Goal: Information Seeking & Learning: Find specific fact

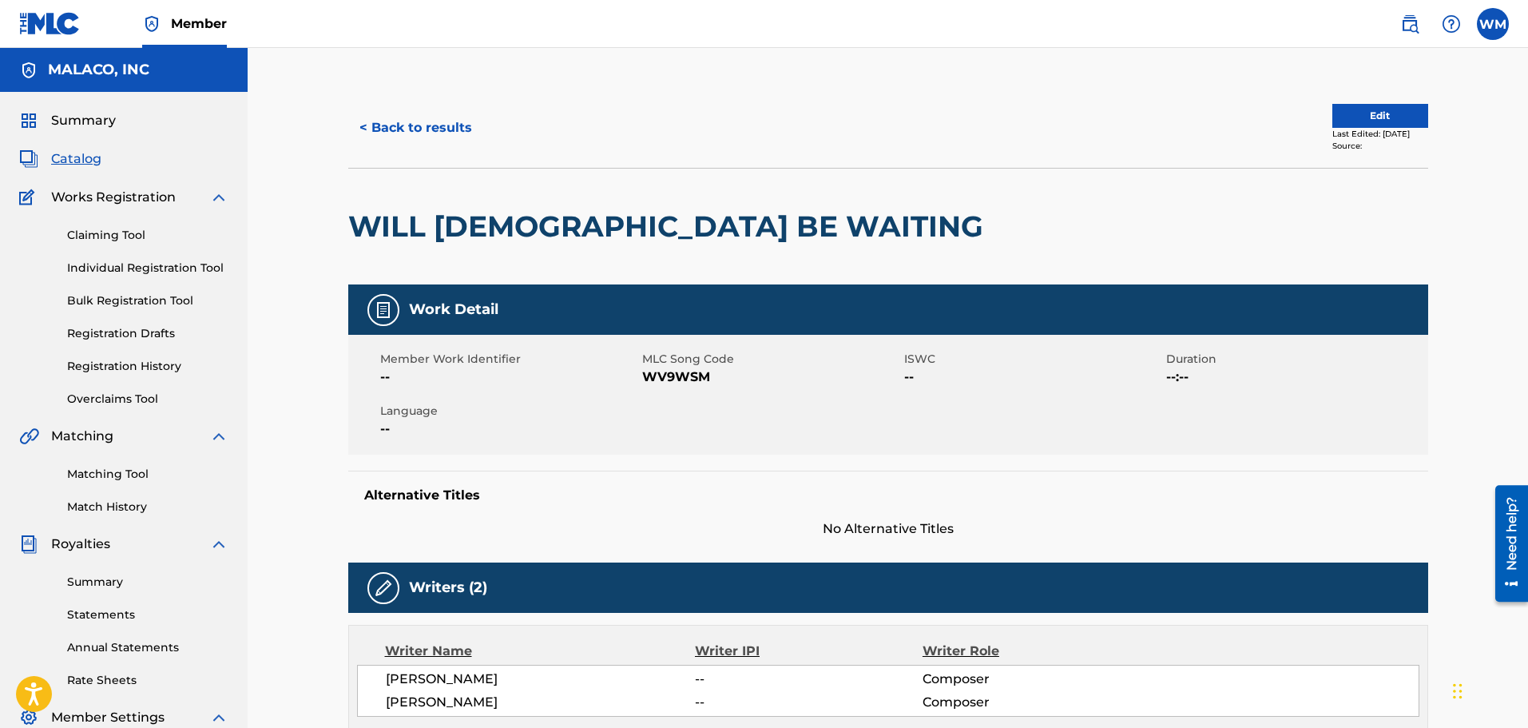
click at [398, 115] on button "< Back to results" at bounding box center [415, 128] width 135 height 40
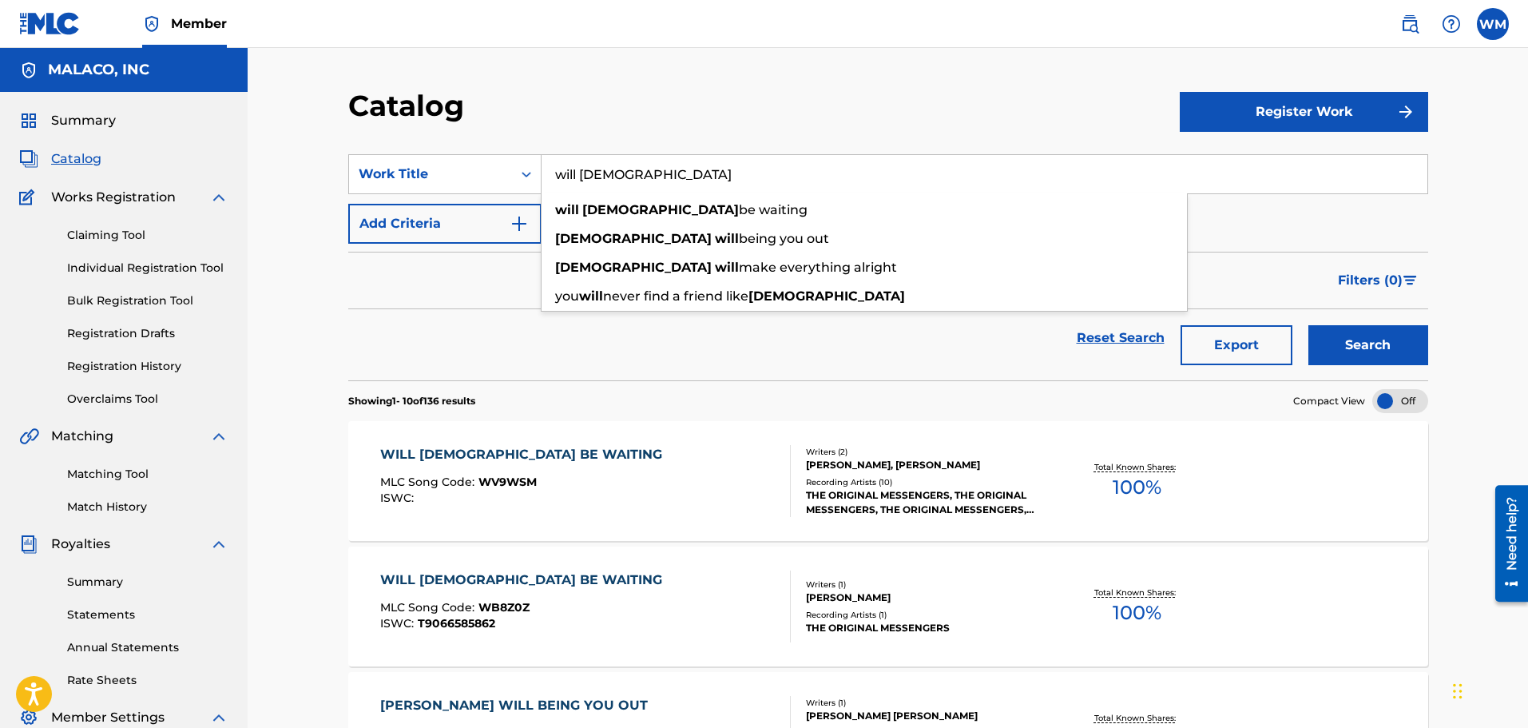
click at [567, 161] on input "will [DEMOGRAPHIC_DATA]" at bounding box center [985, 174] width 886 height 38
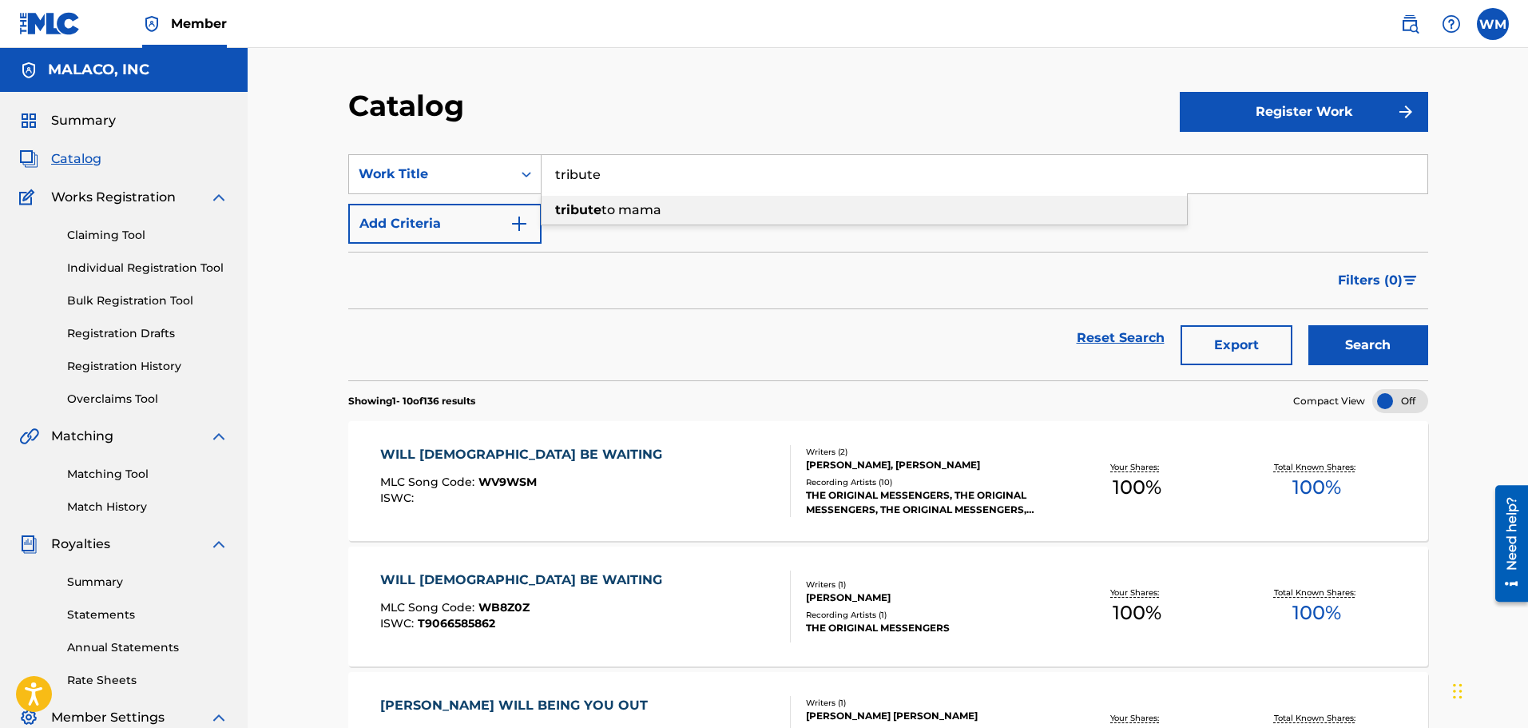
click at [602, 197] on div "tribute to mama" at bounding box center [864, 210] width 645 height 29
type input "tribute to mama"
drag, startPoint x: 1392, startPoint y: 335, endPoint x: 1245, endPoint y: 316, distance: 147.3
click at [1373, 332] on button "Search" at bounding box center [1369, 345] width 120 height 40
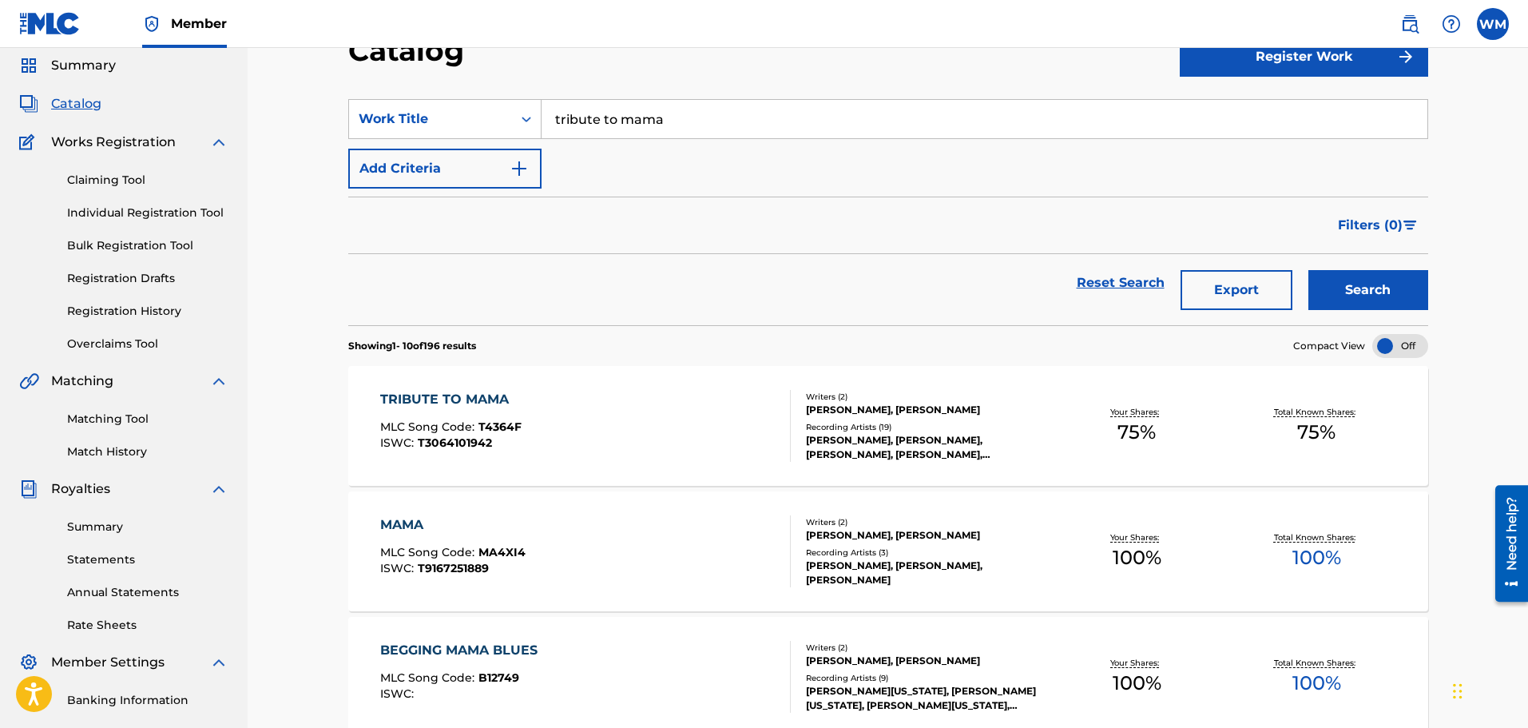
scroll to position [80, 0]
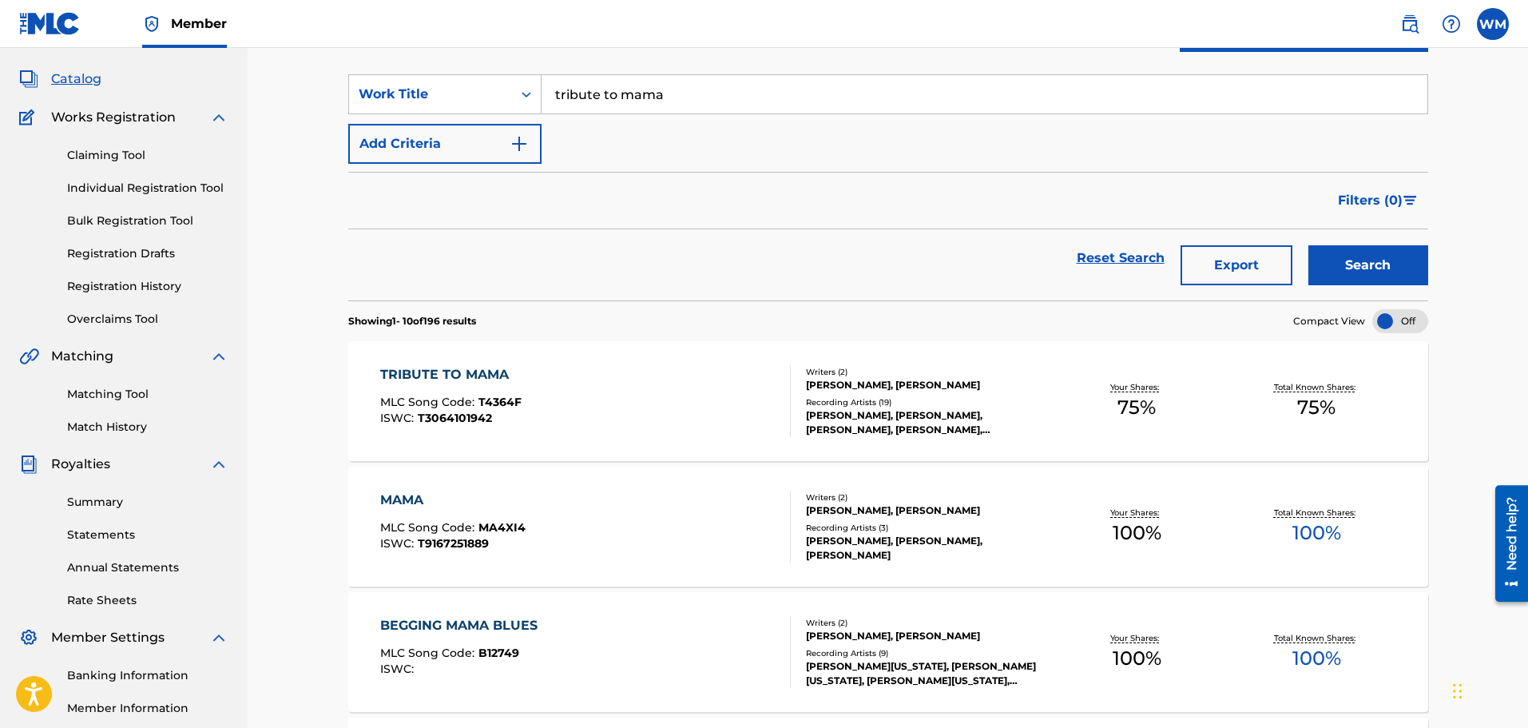
drag, startPoint x: 588, startPoint y: 420, endPoint x: 438, endPoint y: 383, distance: 154.6
click at [438, 383] on div "TRIBUTE TO MAMA" at bounding box center [450, 374] width 141 height 19
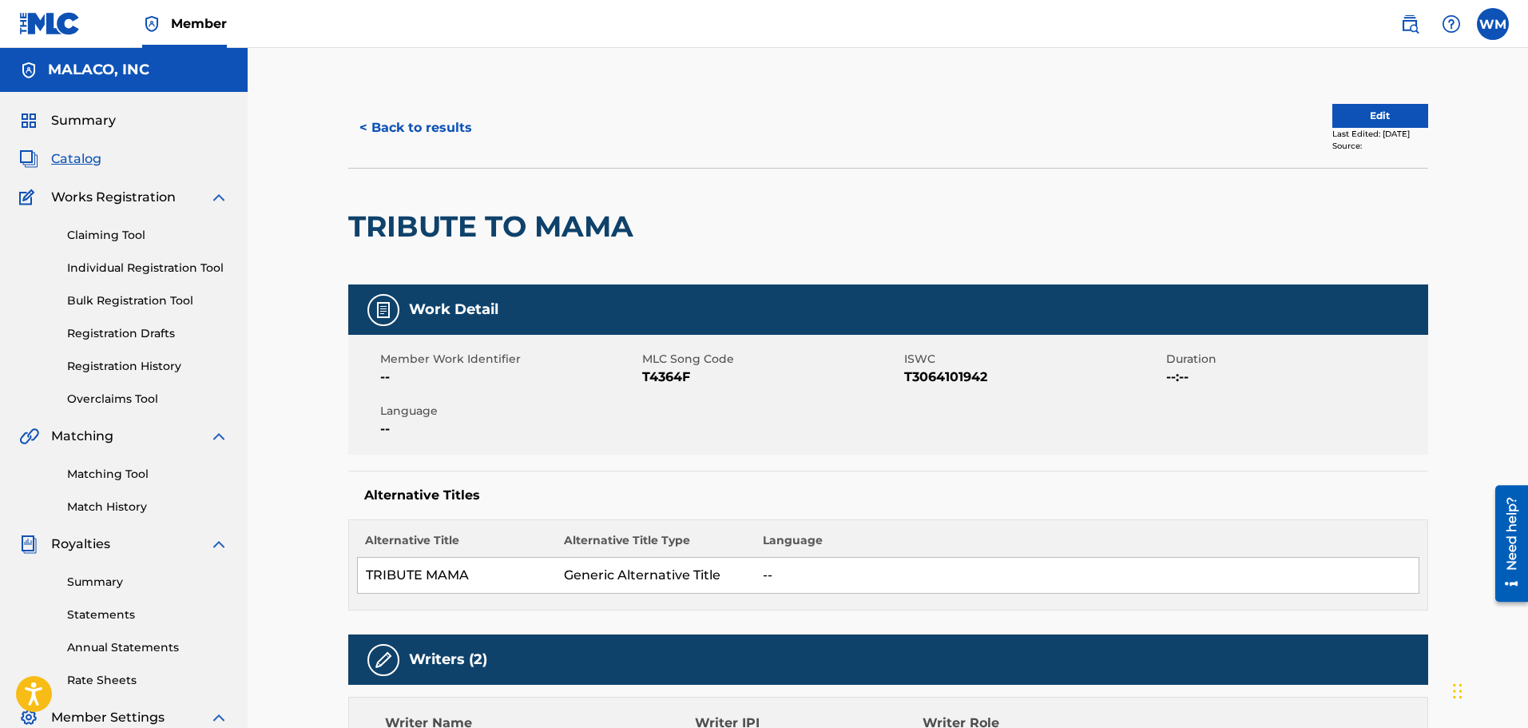
click at [429, 132] on button "< Back to results" at bounding box center [415, 128] width 135 height 40
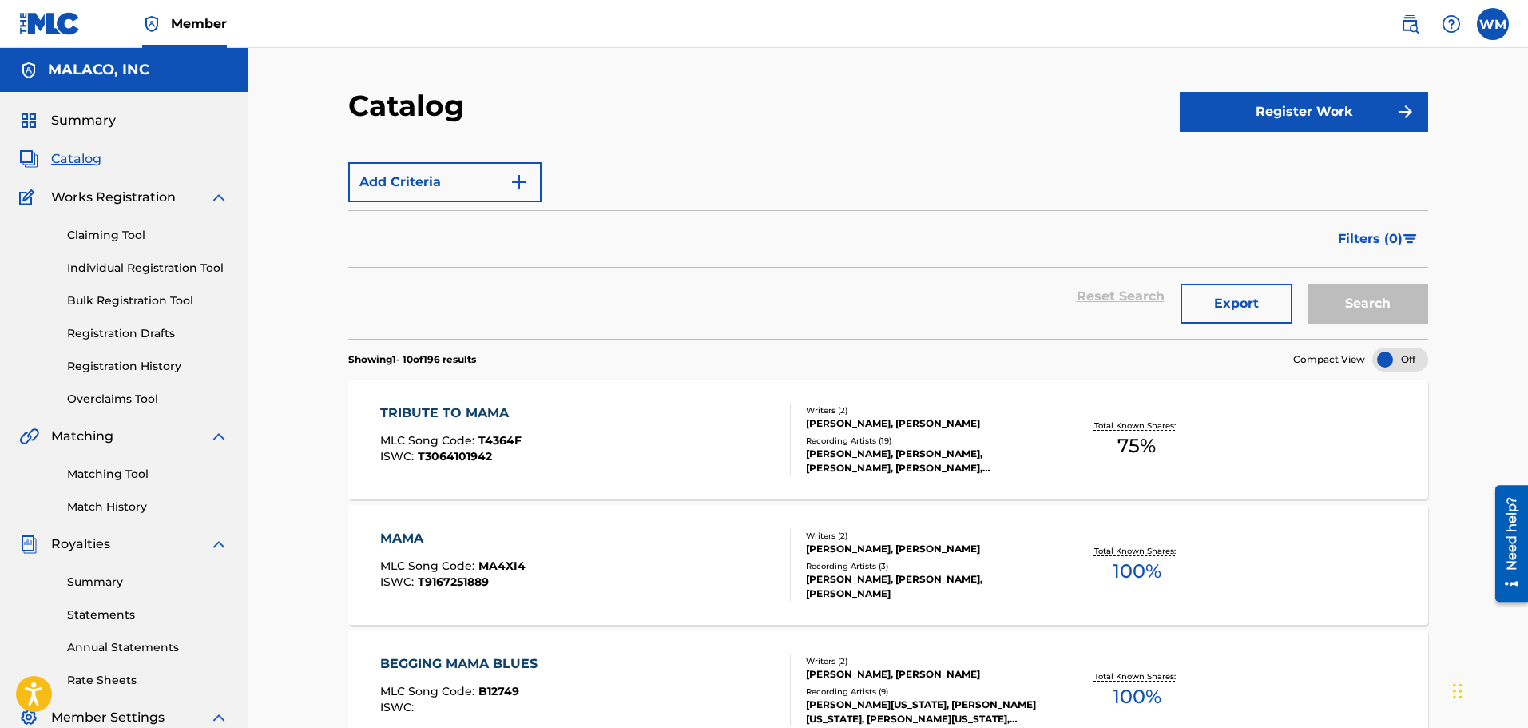
scroll to position [80, 0]
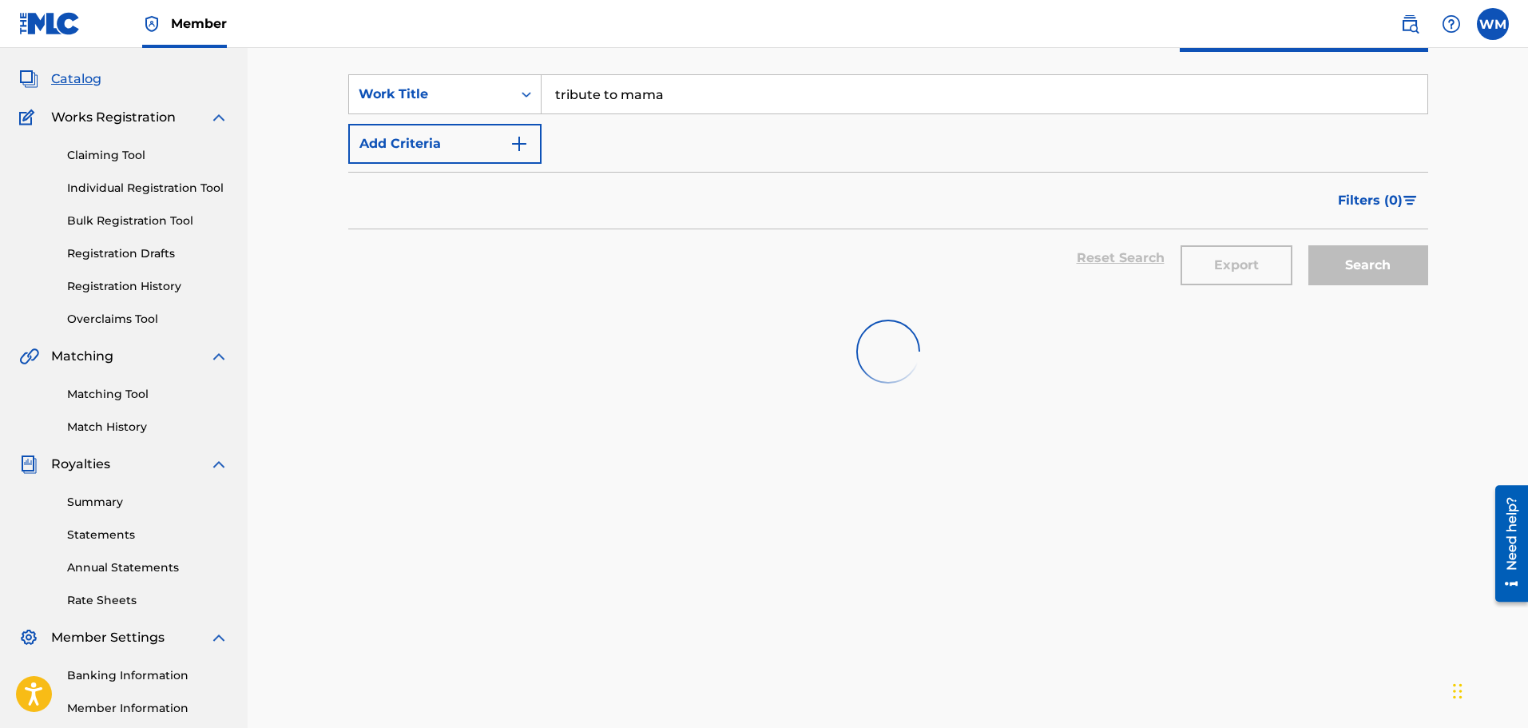
click at [618, 106] on input "tribute to mama" at bounding box center [985, 94] width 886 height 38
click at [618, 105] on input "tribute to mama" at bounding box center [985, 94] width 886 height 38
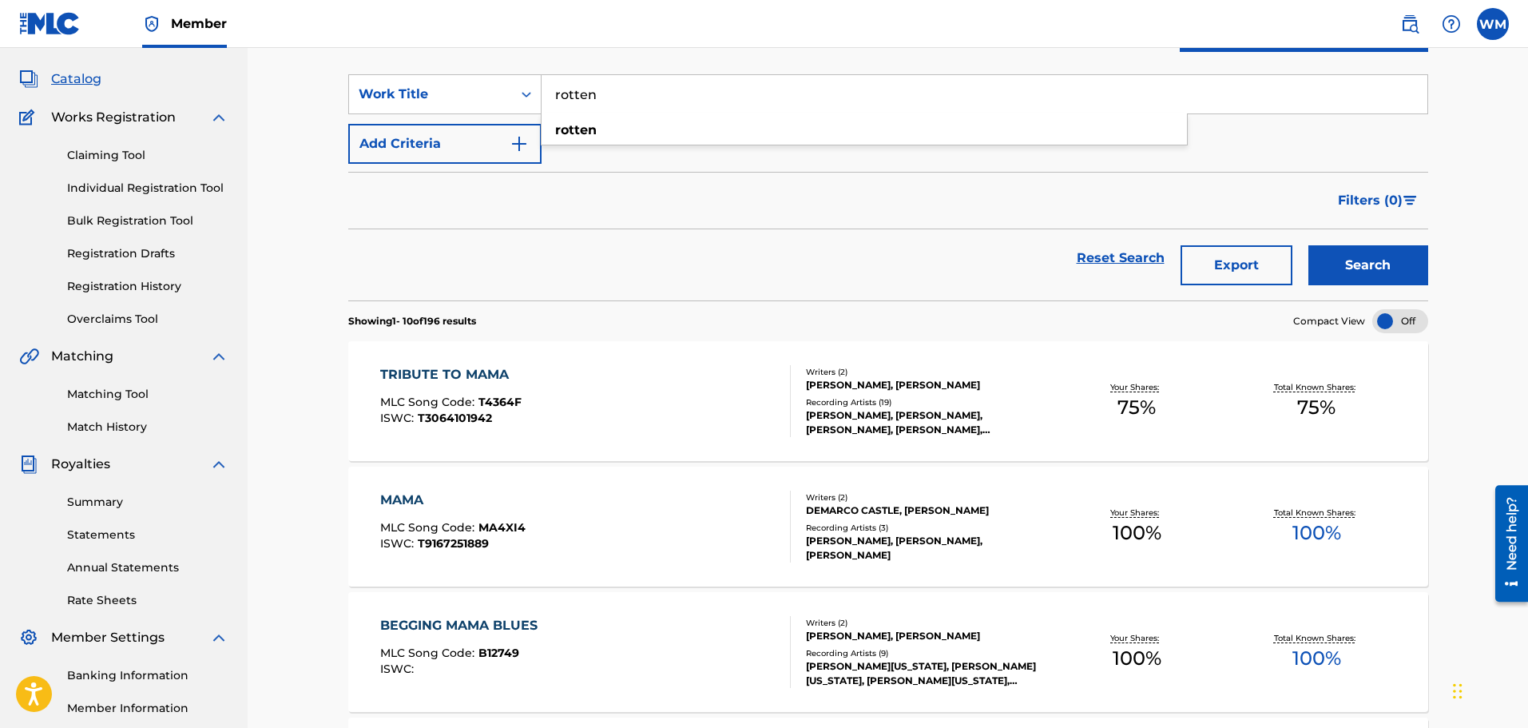
type input "rotten"
click at [1309, 245] on button "Search" at bounding box center [1369, 265] width 120 height 40
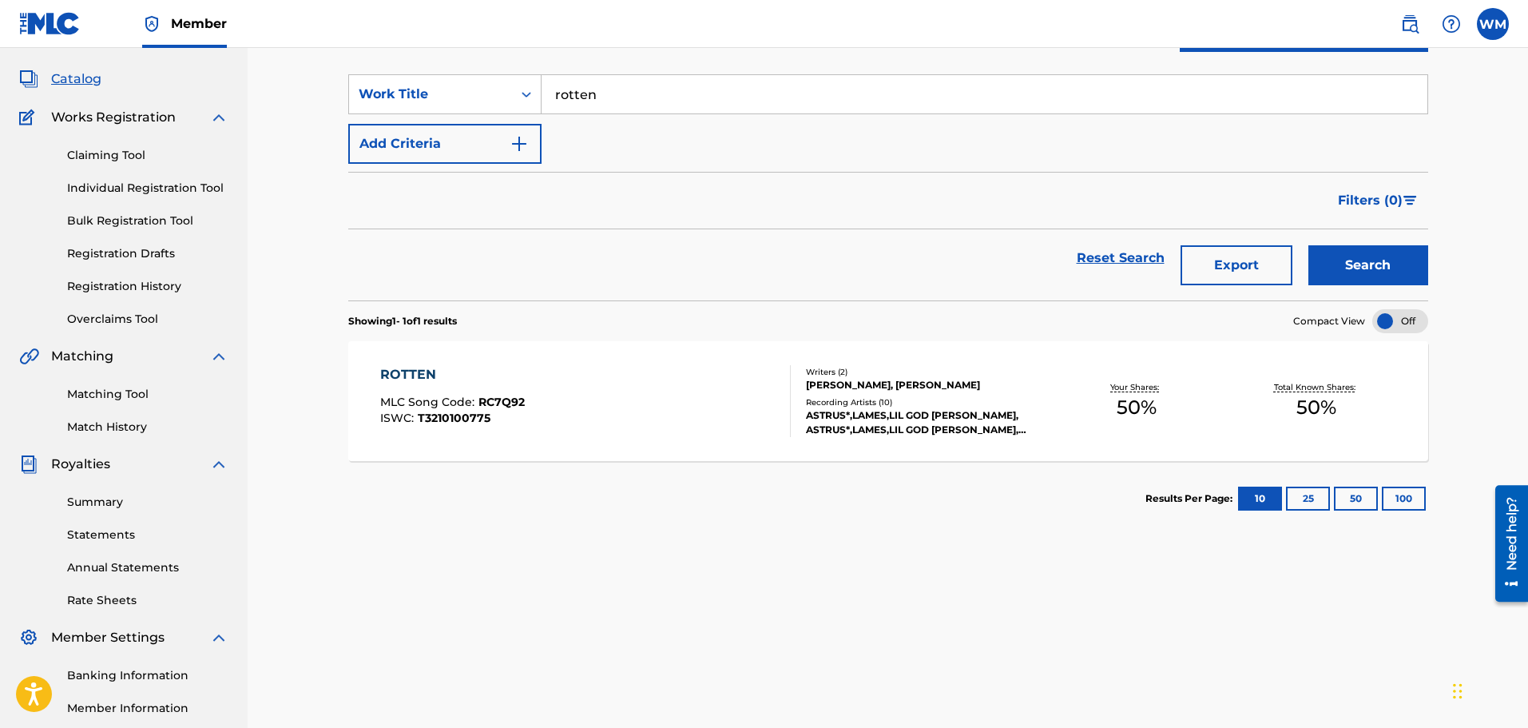
click at [544, 425] on div "ROTTEN MLC Song Code : RC7Q92 ISWC : T3210100775" at bounding box center [585, 401] width 411 height 72
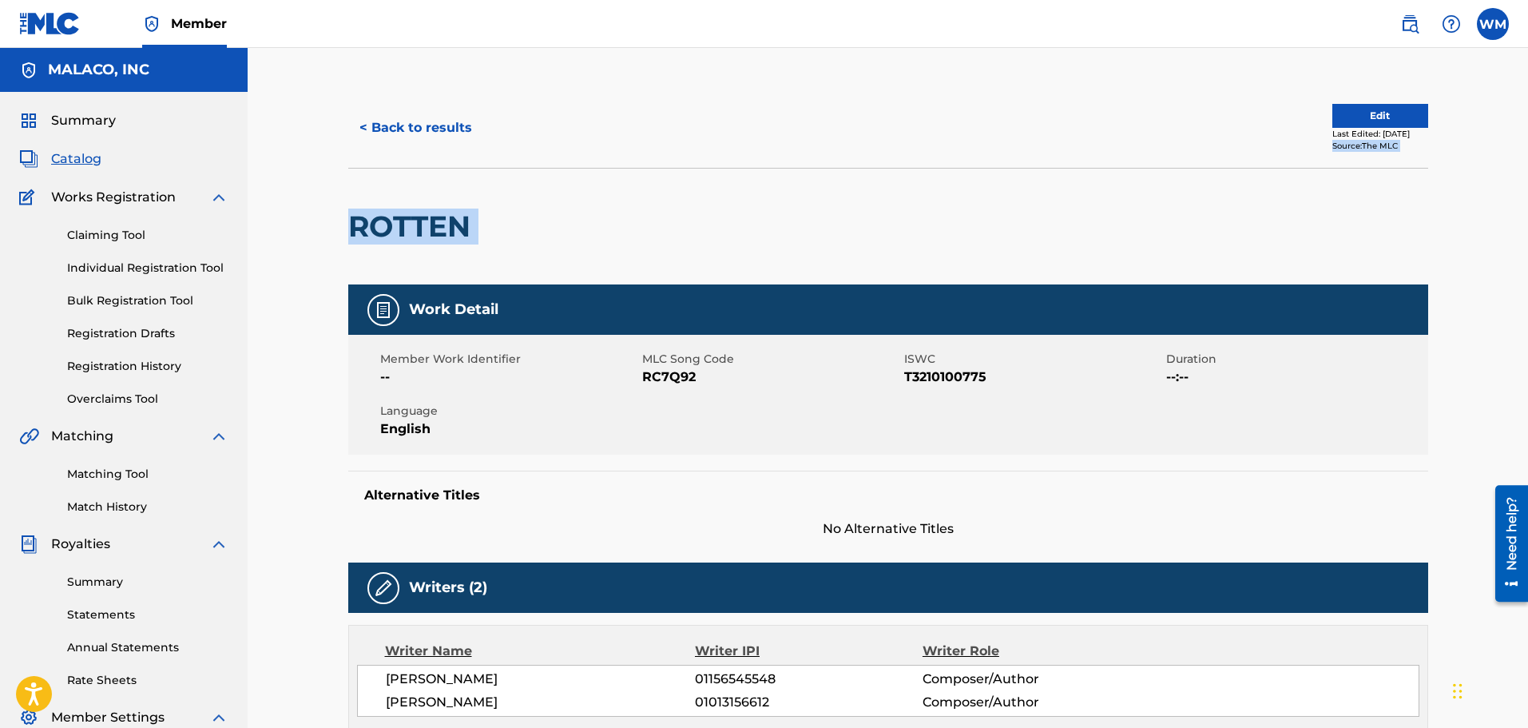
drag, startPoint x: 540, startPoint y: 428, endPoint x: 996, endPoint y: 165, distance: 526.9
click at [996, 165] on div "< Back to results Edit Last Edited: [DATE] Source: The MLC ROTTEN" at bounding box center [888, 186] width 1080 height 197
click at [371, 135] on button "< Back to results" at bounding box center [415, 128] width 135 height 40
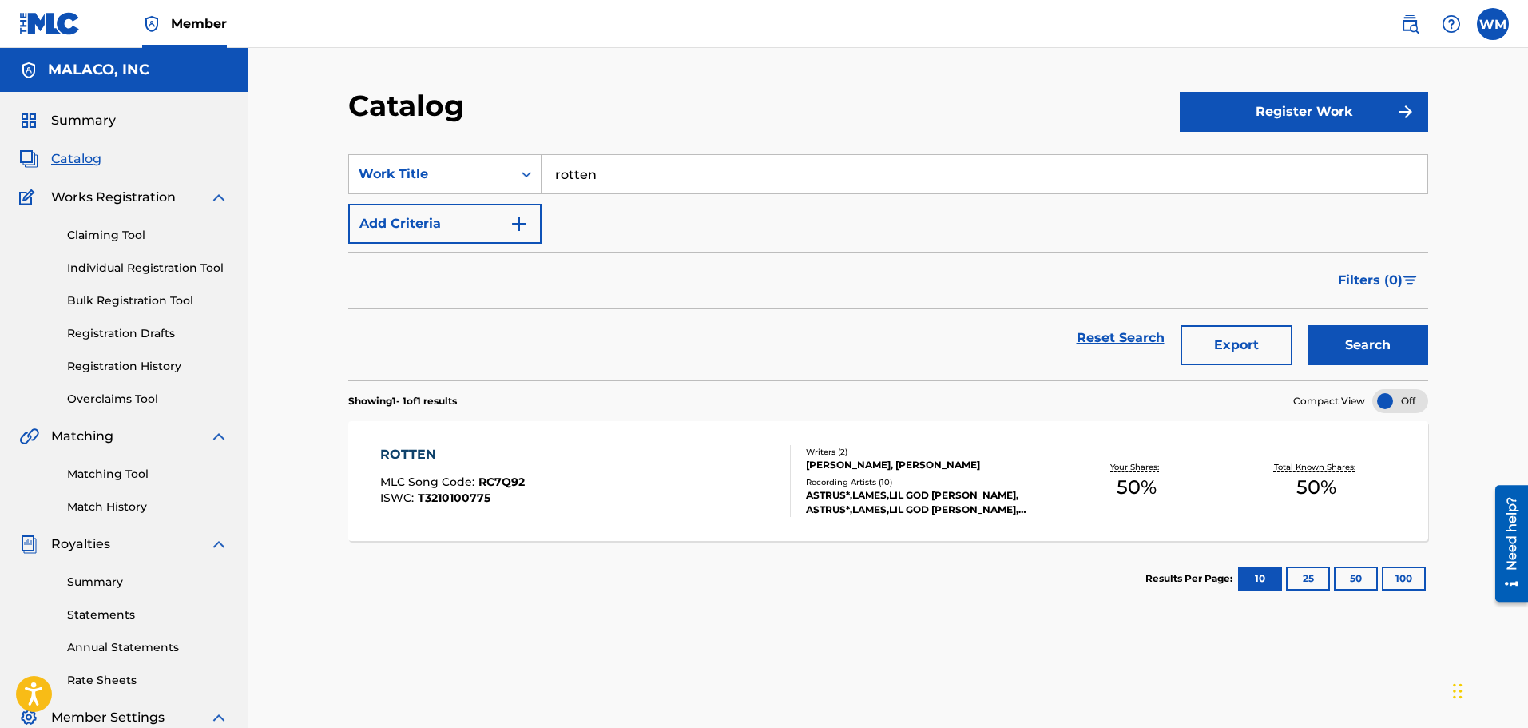
click at [676, 161] on input "rotten" at bounding box center [985, 174] width 886 height 38
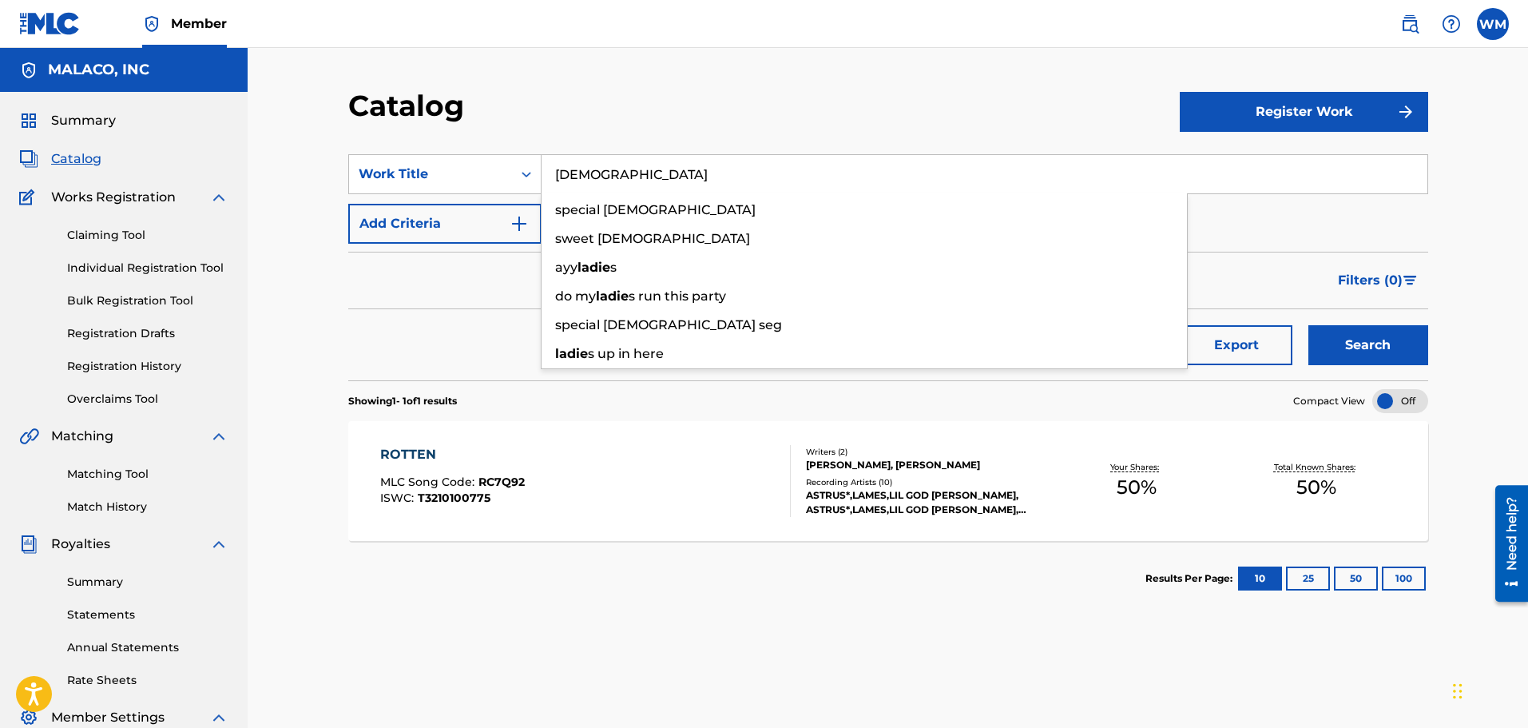
type input "[DEMOGRAPHIC_DATA]"
click at [1309, 325] on button "Search" at bounding box center [1369, 345] width 120 height 40
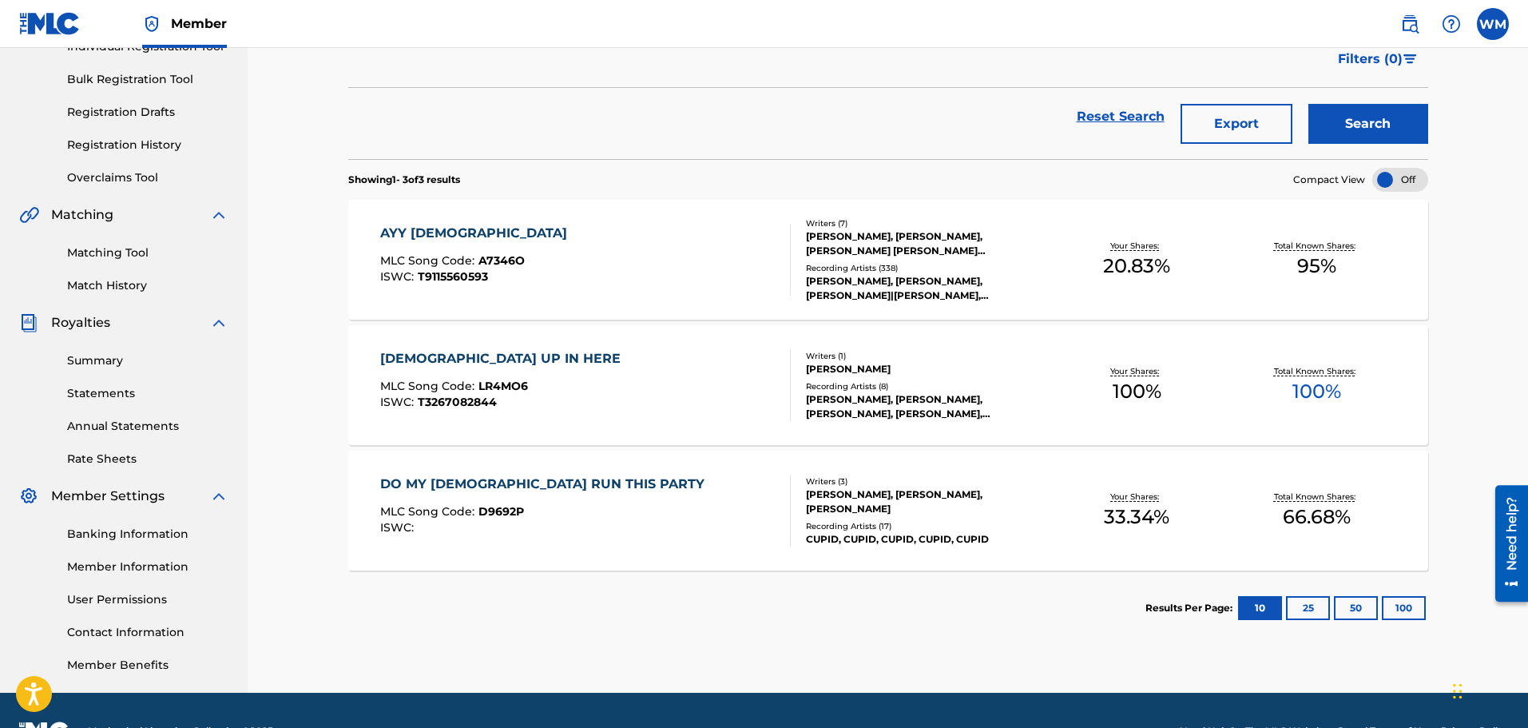
scroll to position [240, 0]
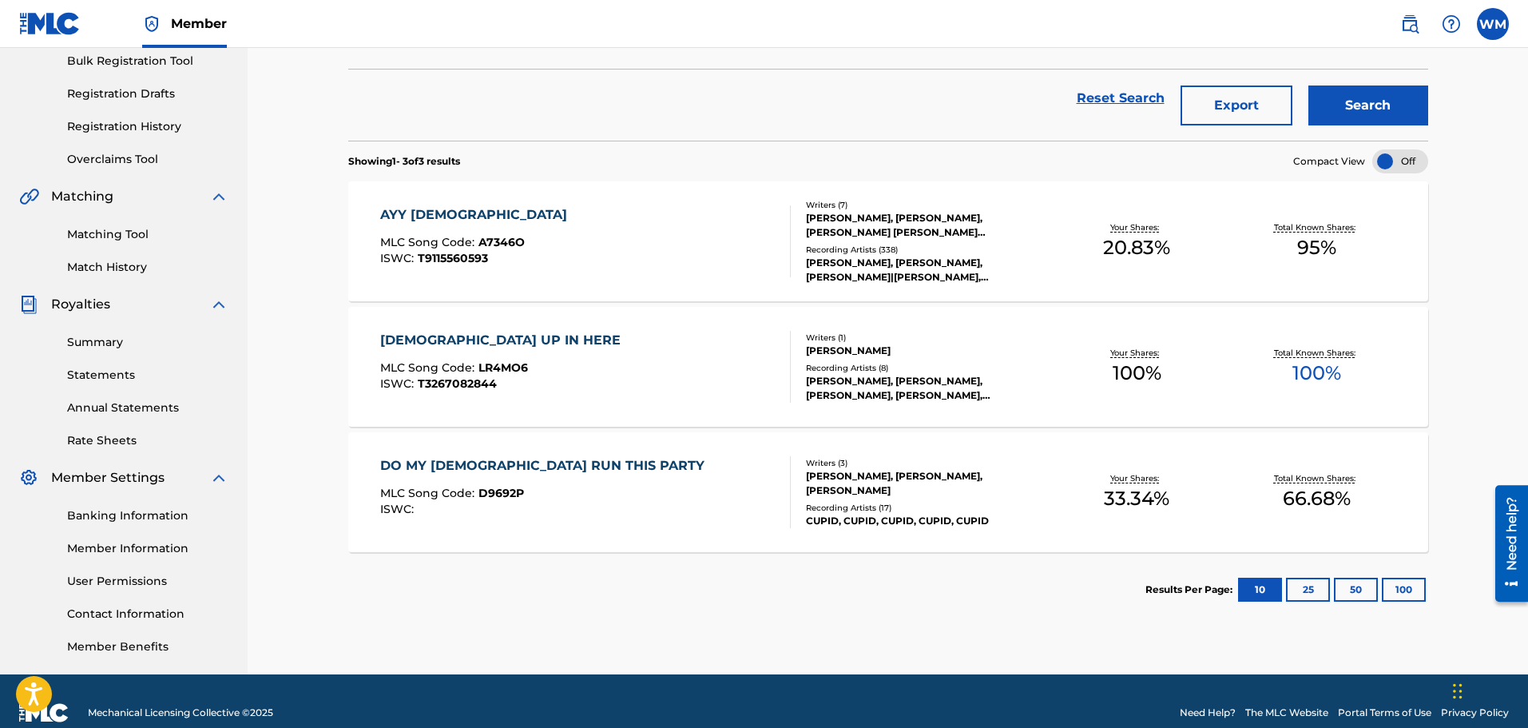
click at [605, 352] on div "[DEMOGRAPHIC_DATA] UP IN HERE MLC Song Code : LR4MO6 ISWC : T3267082844" at bounding box center [585, 367] width 411 height 72
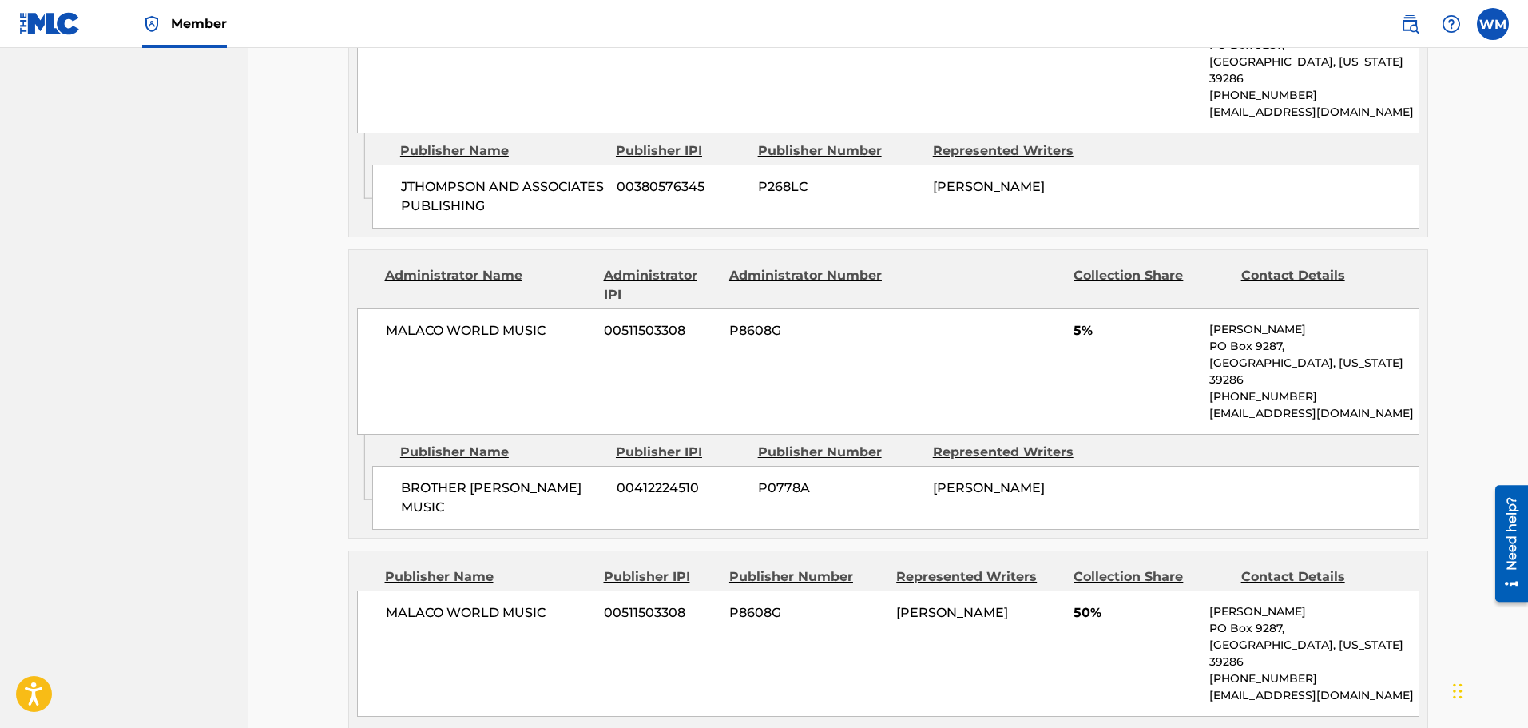
scroll to position [959, 0]
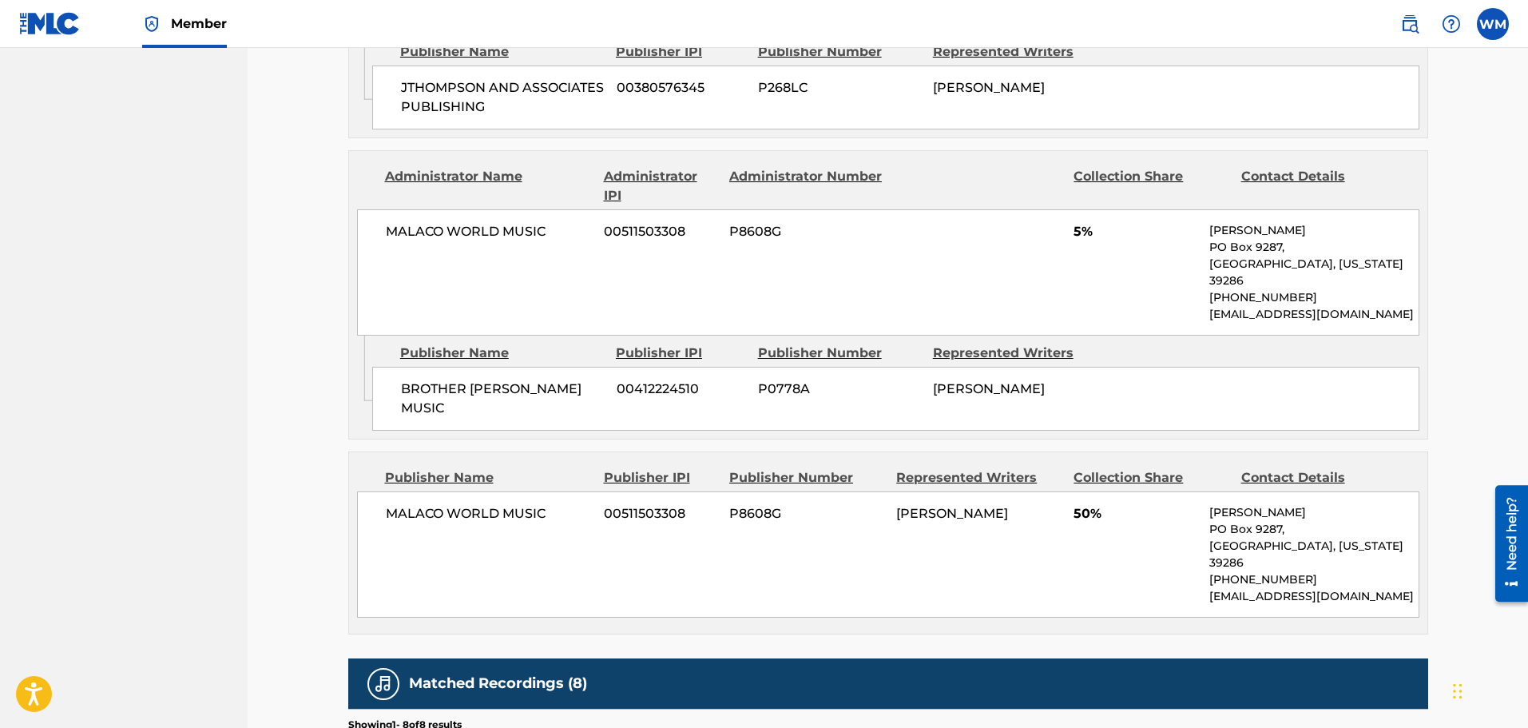
drag, startPoint x: 693, startPoint y: 341, endPoint x: 725, endPoint y: 267, distance: 80.9
click at [725, 267] on div "MALACO WORLD MUSIC 00511503308 P8608G 5% [PERSON_NAME][GEOGRAPHIC_DATA][US_STAT…" at bounding box center [888, 272] width 1062 height 126
drag, startPoint x: 804, startPoint y: 464, endPoint x: 758, endPoint y: 487, distance: 51.8
click at [758, 504] on span "P8608G" at bounding box center [806, 513] width 155 height 19
drag, startPoint x: 758, startPoint y: 487, endPoint x: 566, endPoint y: 515, distance: 193.8
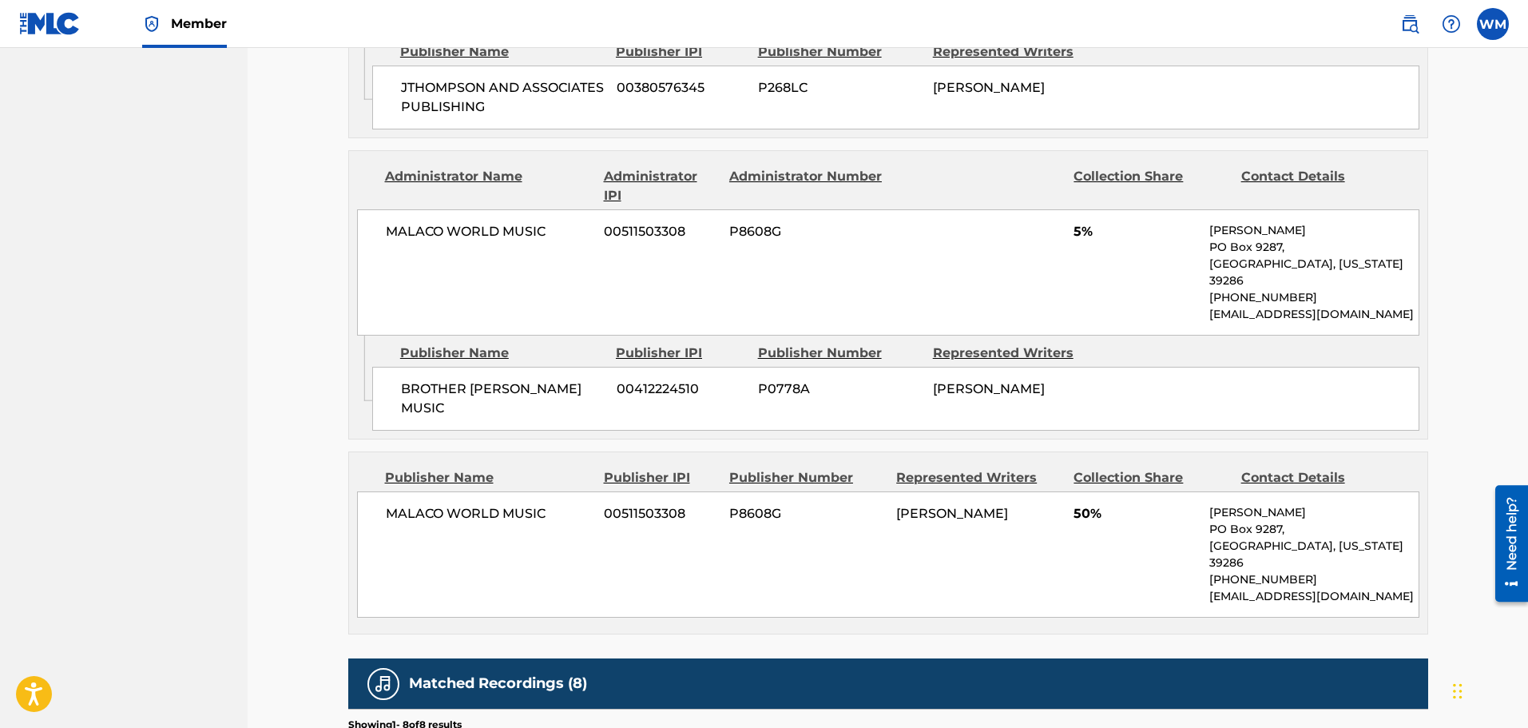
click at [566, 515] on div "MALACO WORLD MUSIC 00511503308 P8608G [PERSON_NAME] 50% [PERSON_NAME][GEOGRAPHI…" at bounding box center [888, 554] width 1062 height 126
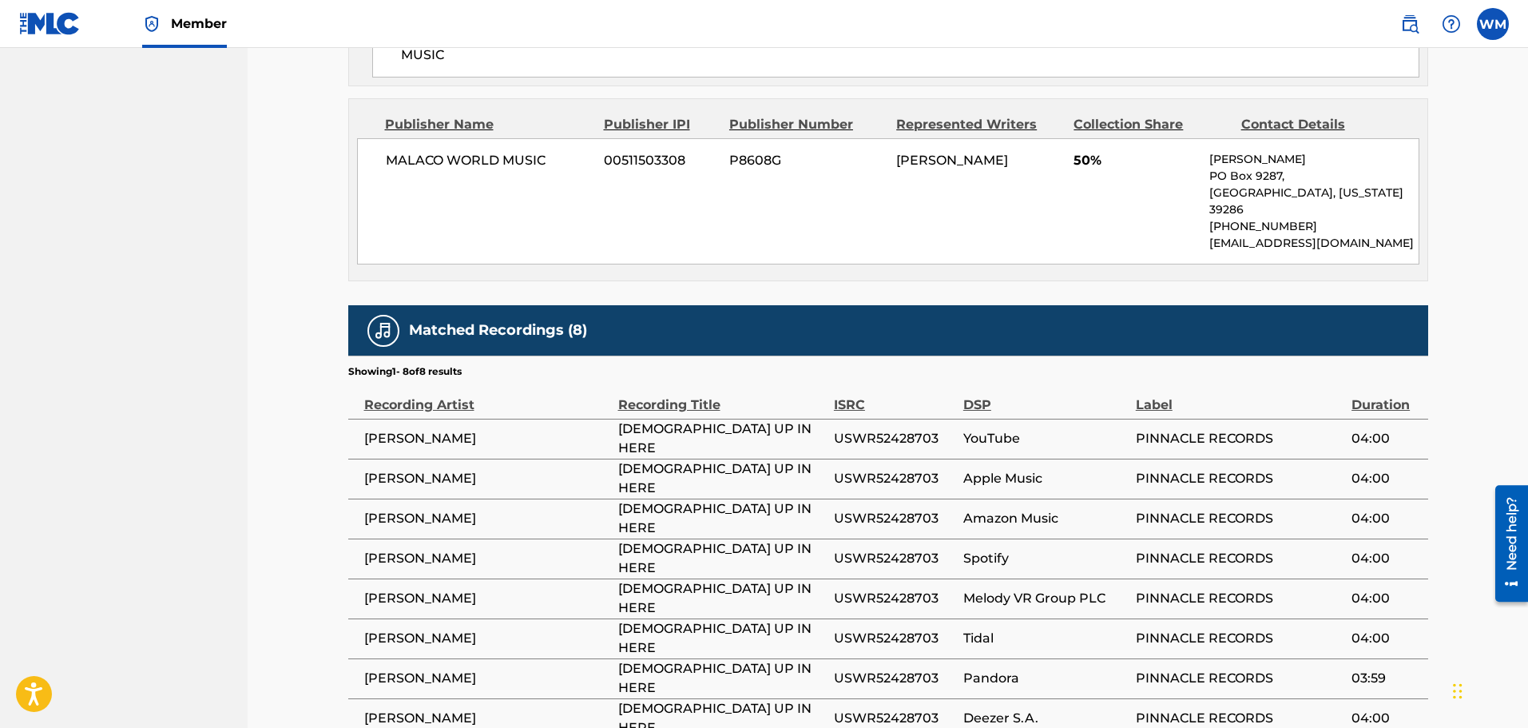
scroll to position [1413, 0]
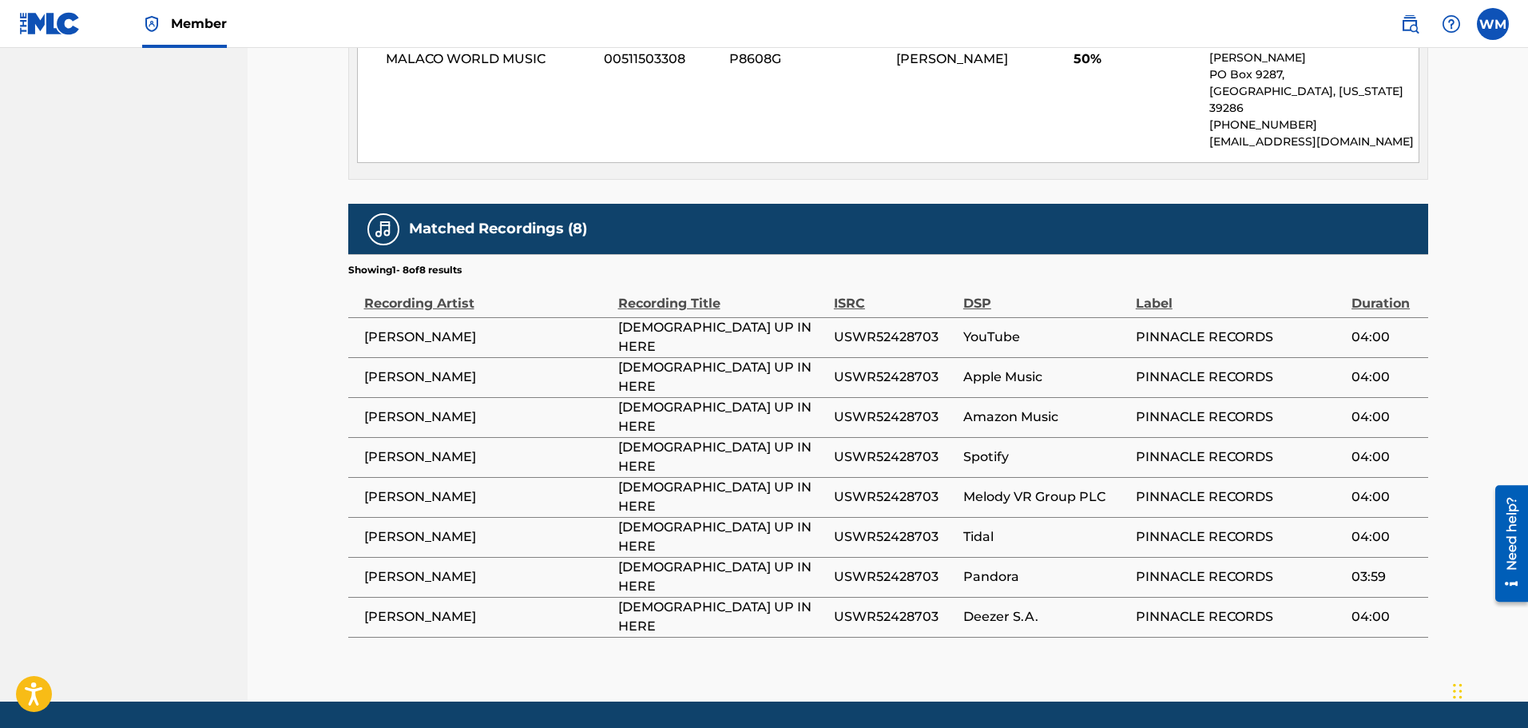
click at [861, 407] on span "USWR52428703" at bounding box center [894, 416] width 121 height 19
copy span "USWR52428703"
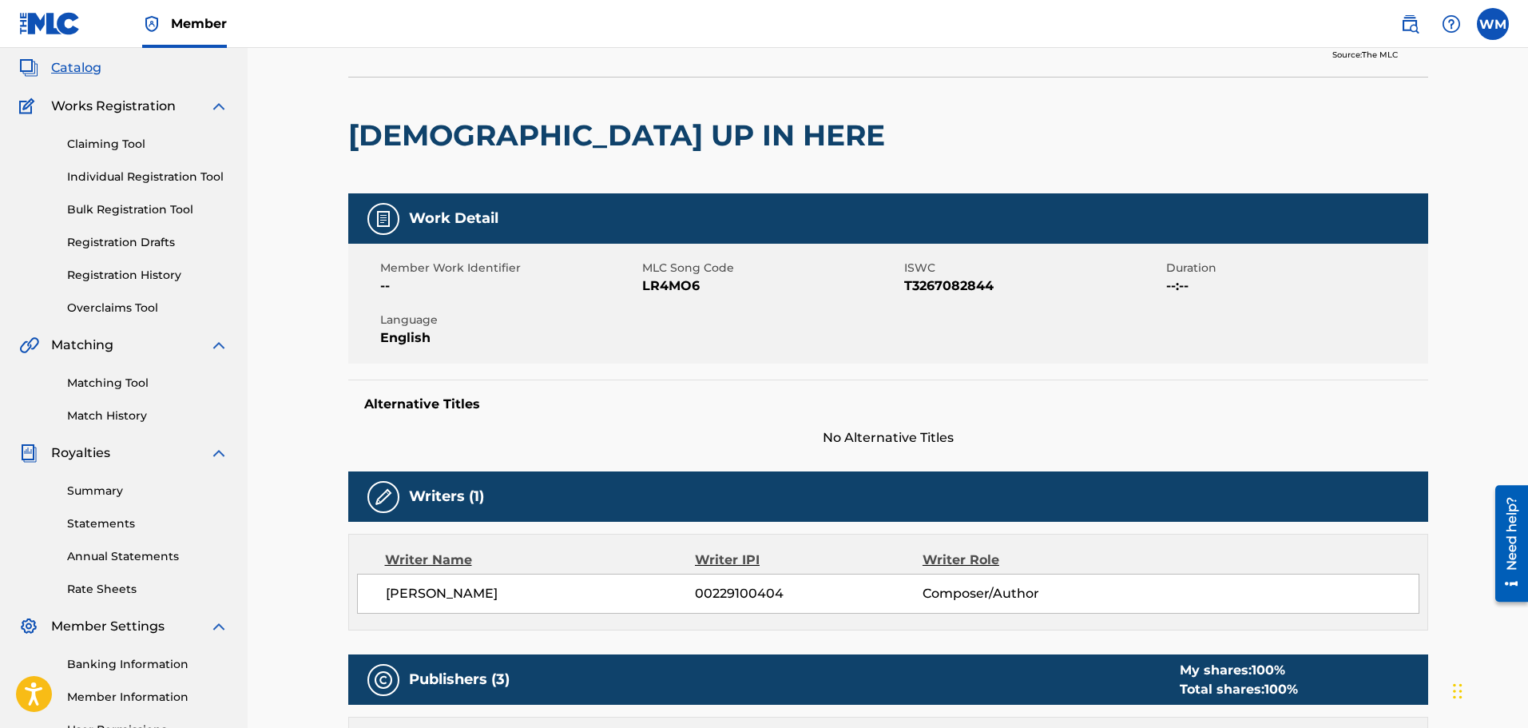
scroll to position [55, 0]
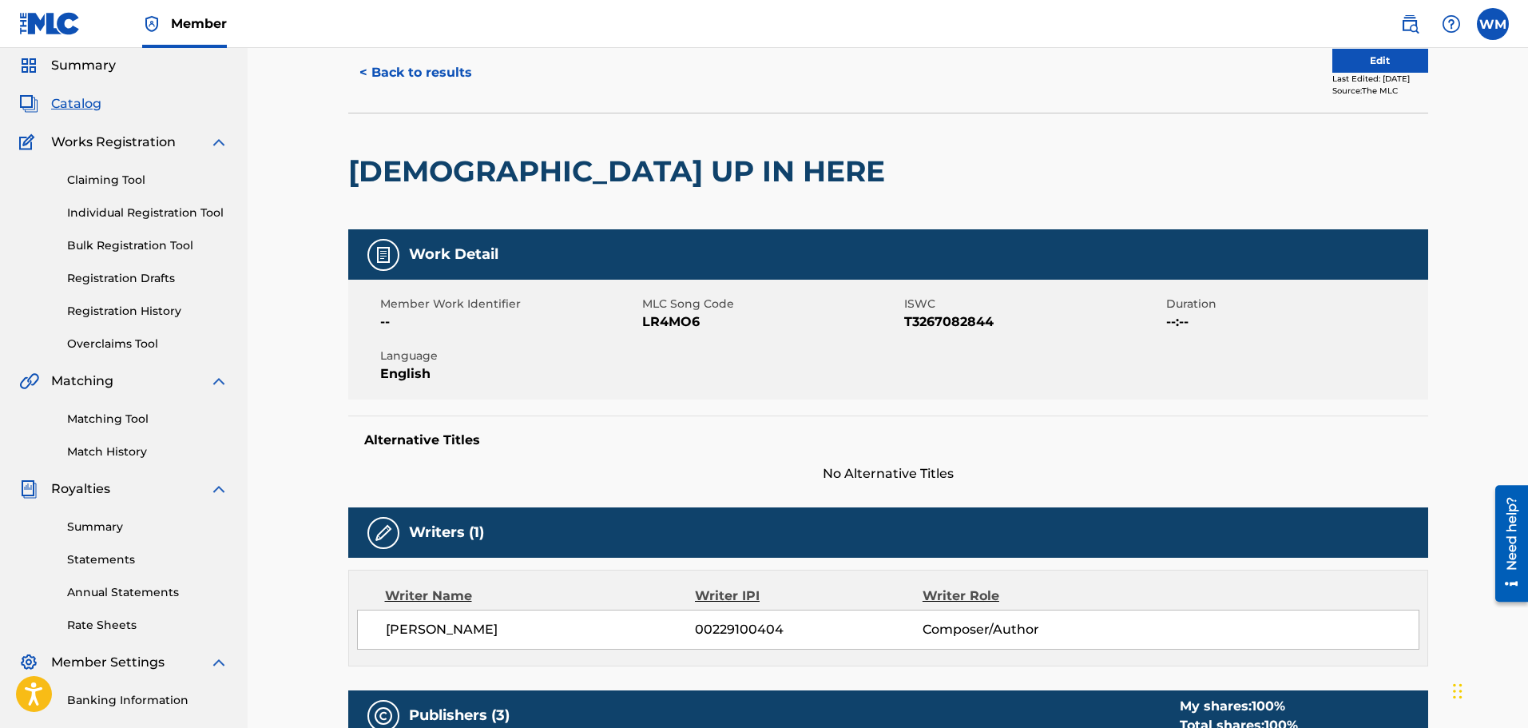
click at [985, 320] on span "T3267082844" at bounding box center [1033, 321] width 258 height 19
copy span "T3267082844"
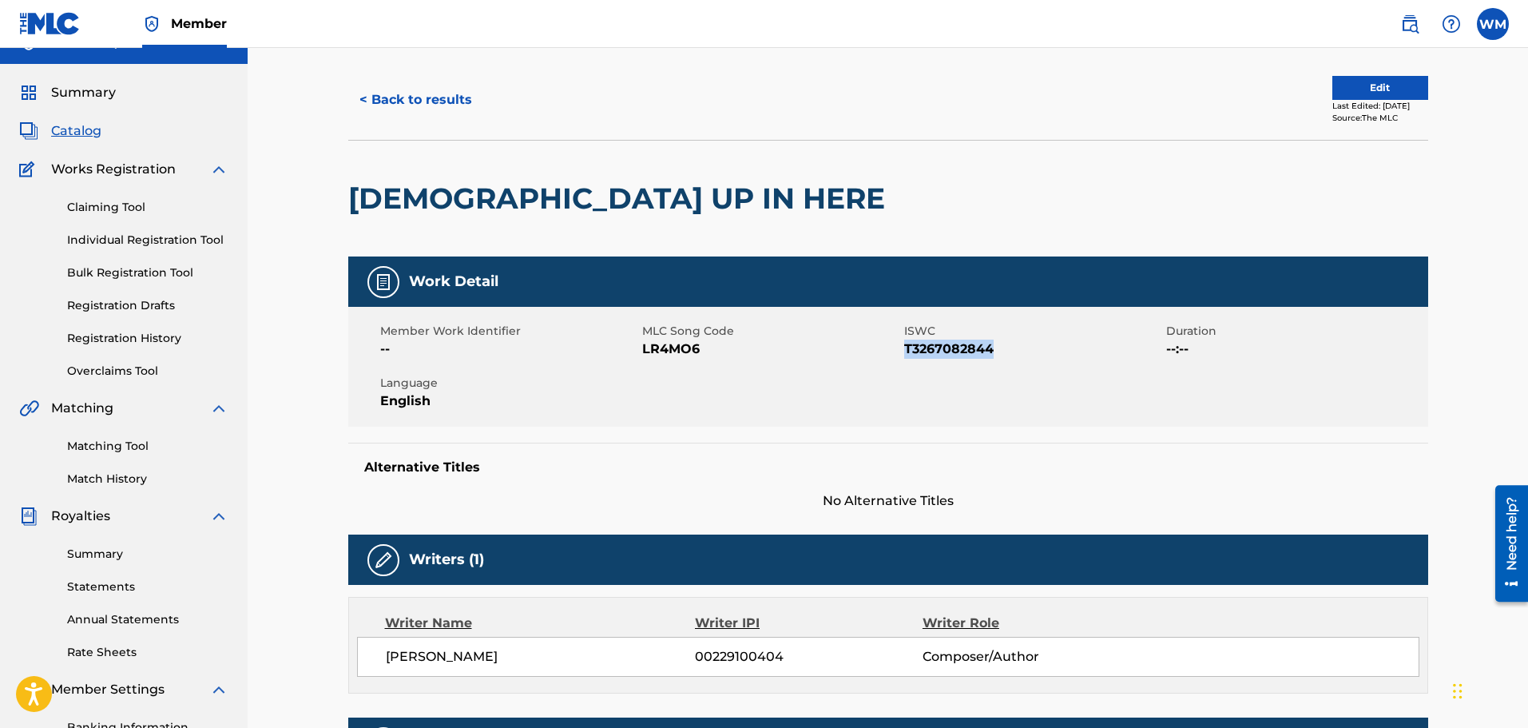
scroll to position [0, 0]
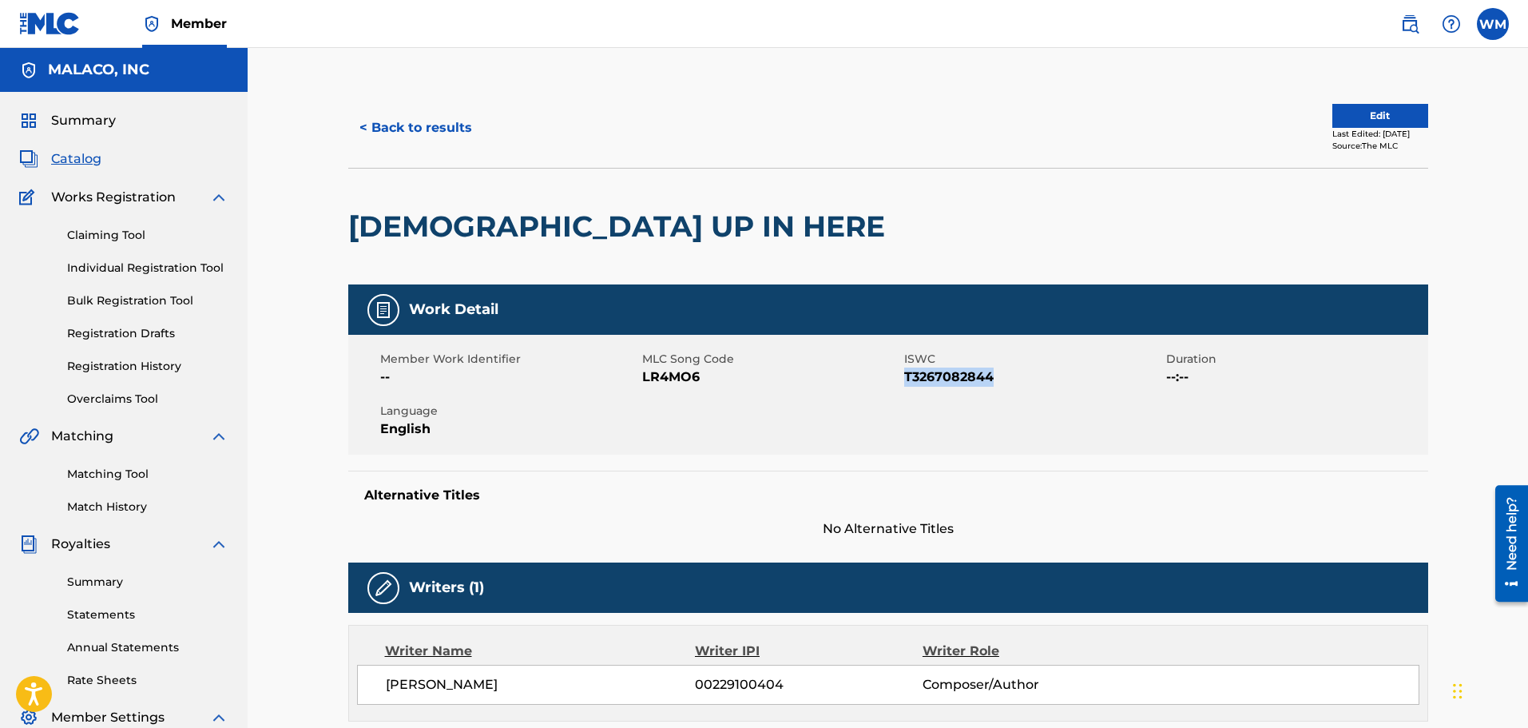
click at [411, 113] on button "< Back to results" at bounding box center [415, 128] width 135 height 40
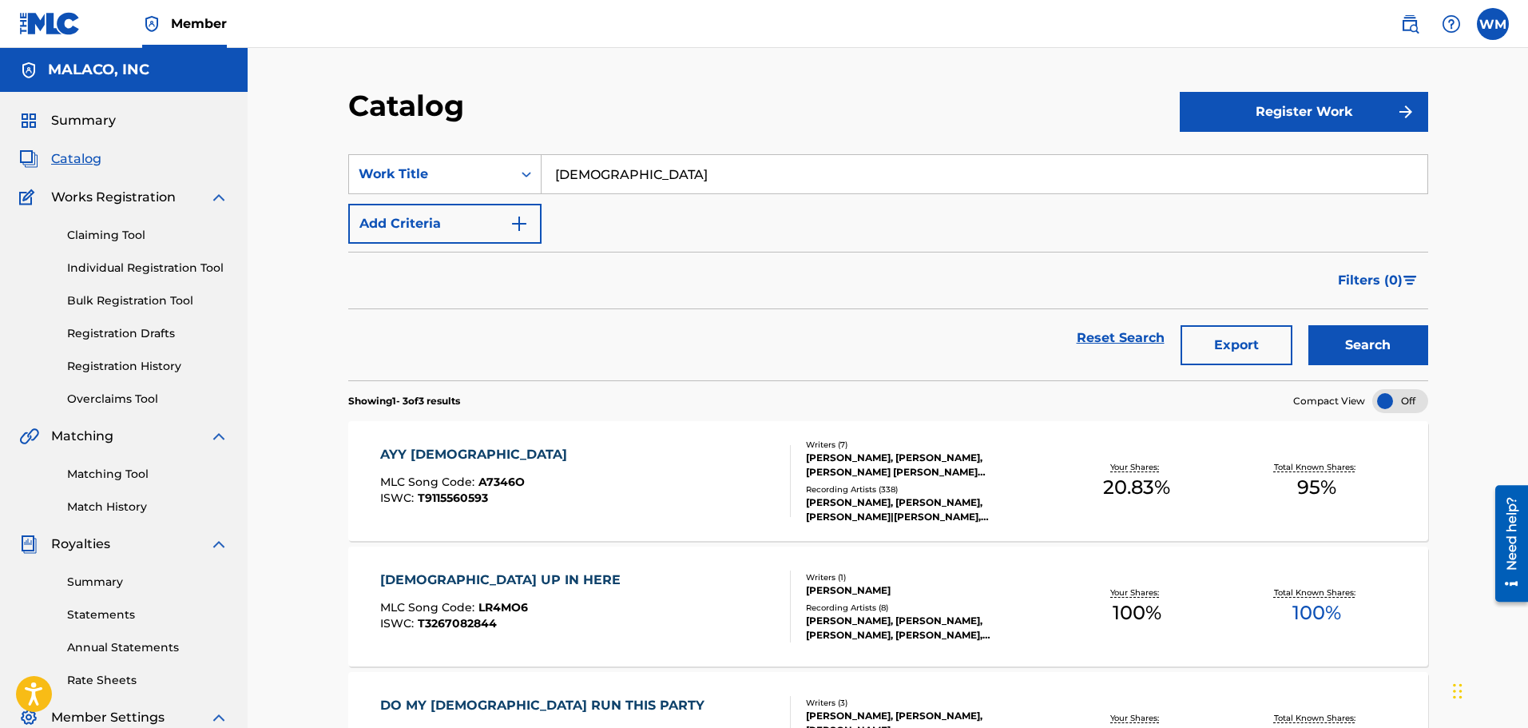
click at [618, 184] on input "[DEMOGRAPHIC_DATA]" at bounding box center [985, 174] width 886 height 38
type input "[PERSON_NAME]"
click at [1309, 325] on button "Search" at bounding box center [1369, 345] width 120 height 40
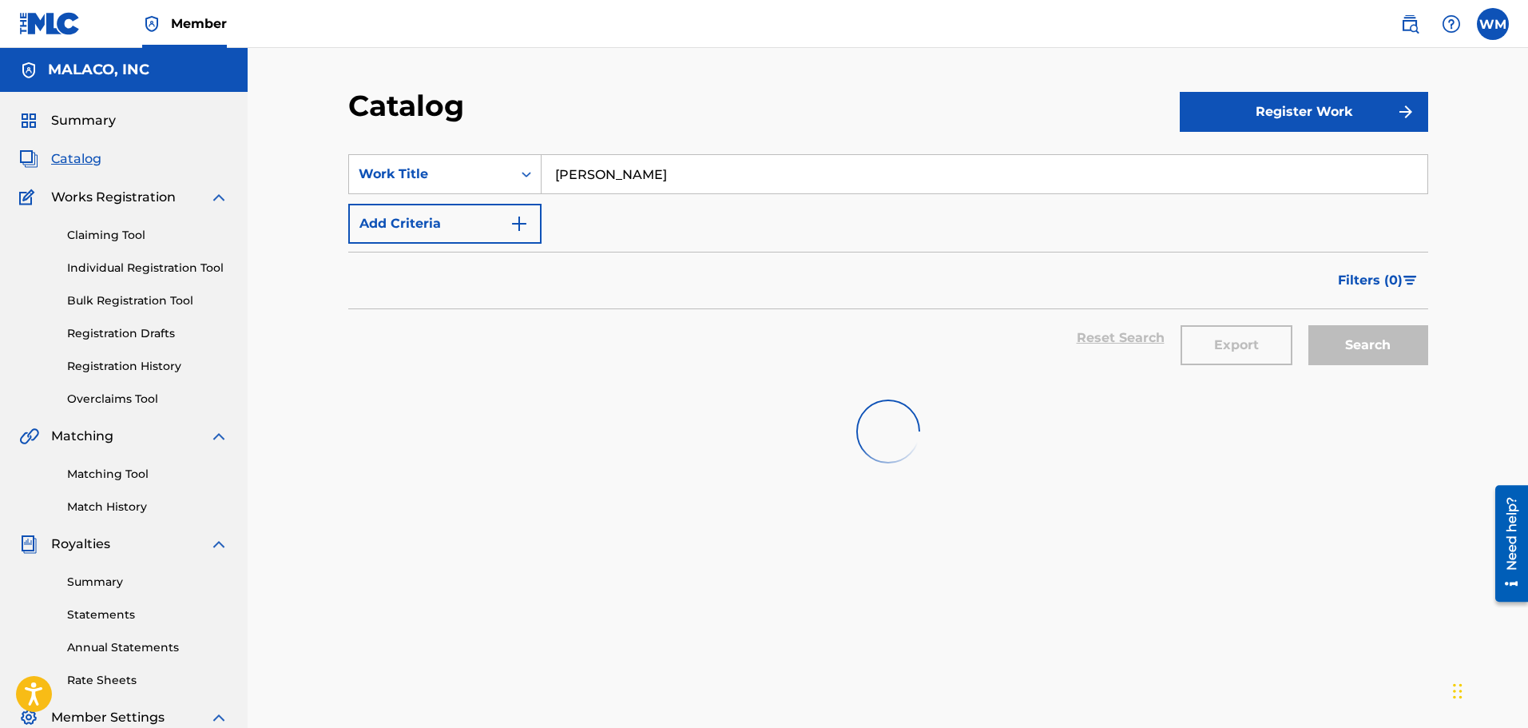
click at [1309, 325] on button "Search" at bounding box center [1369, 345] width 120 height 40
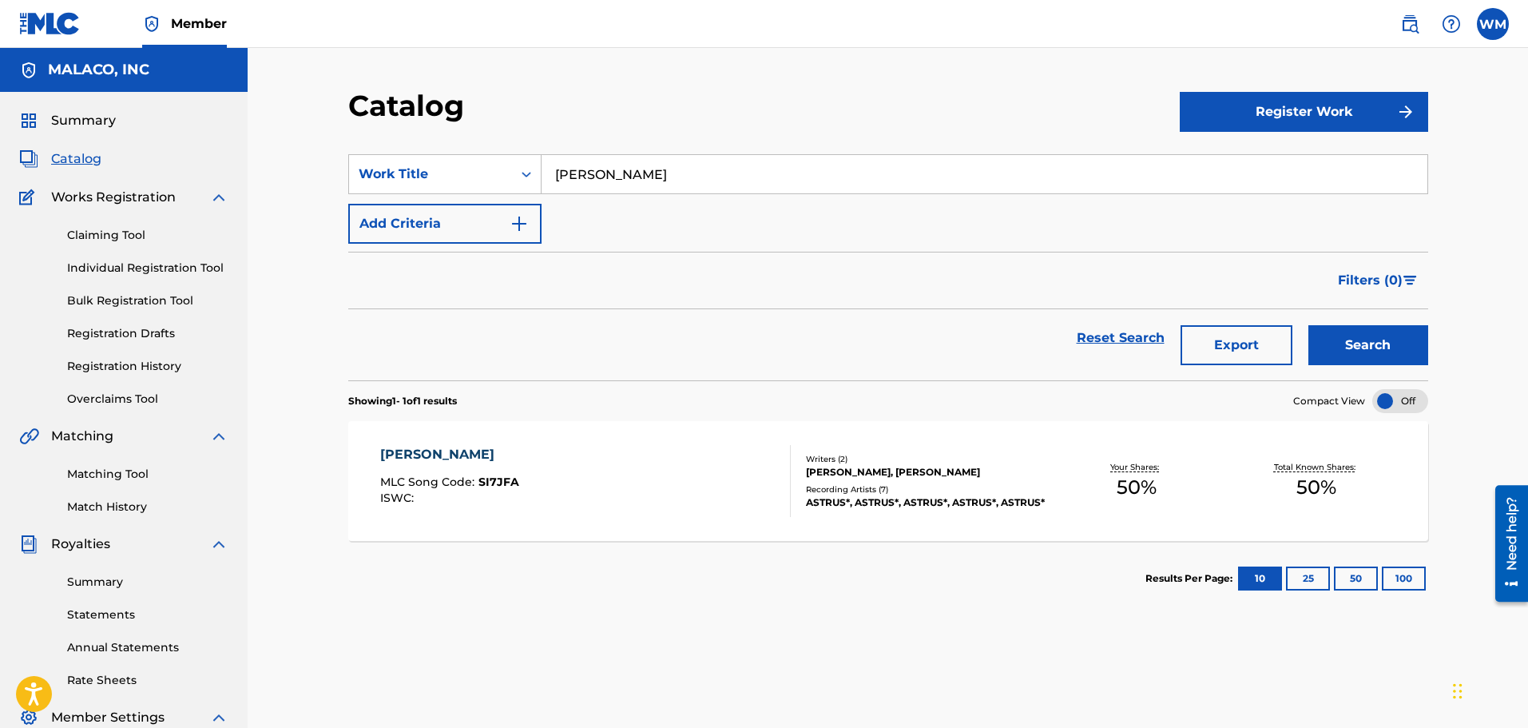
click at [1185, 476] on div "Your Shares: 50 %" at bounding box center [1137, 481] width 180 height 49
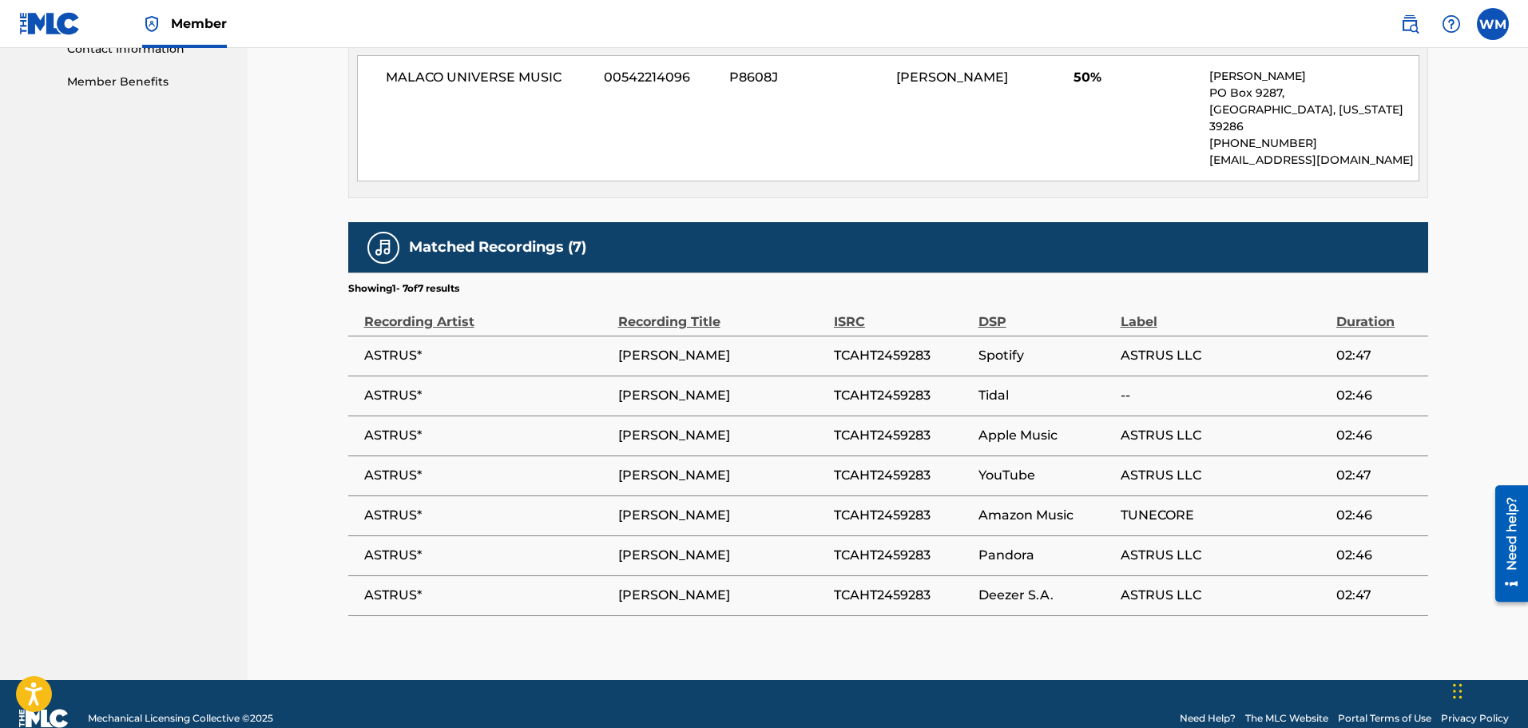
scroll to position [816, 0]
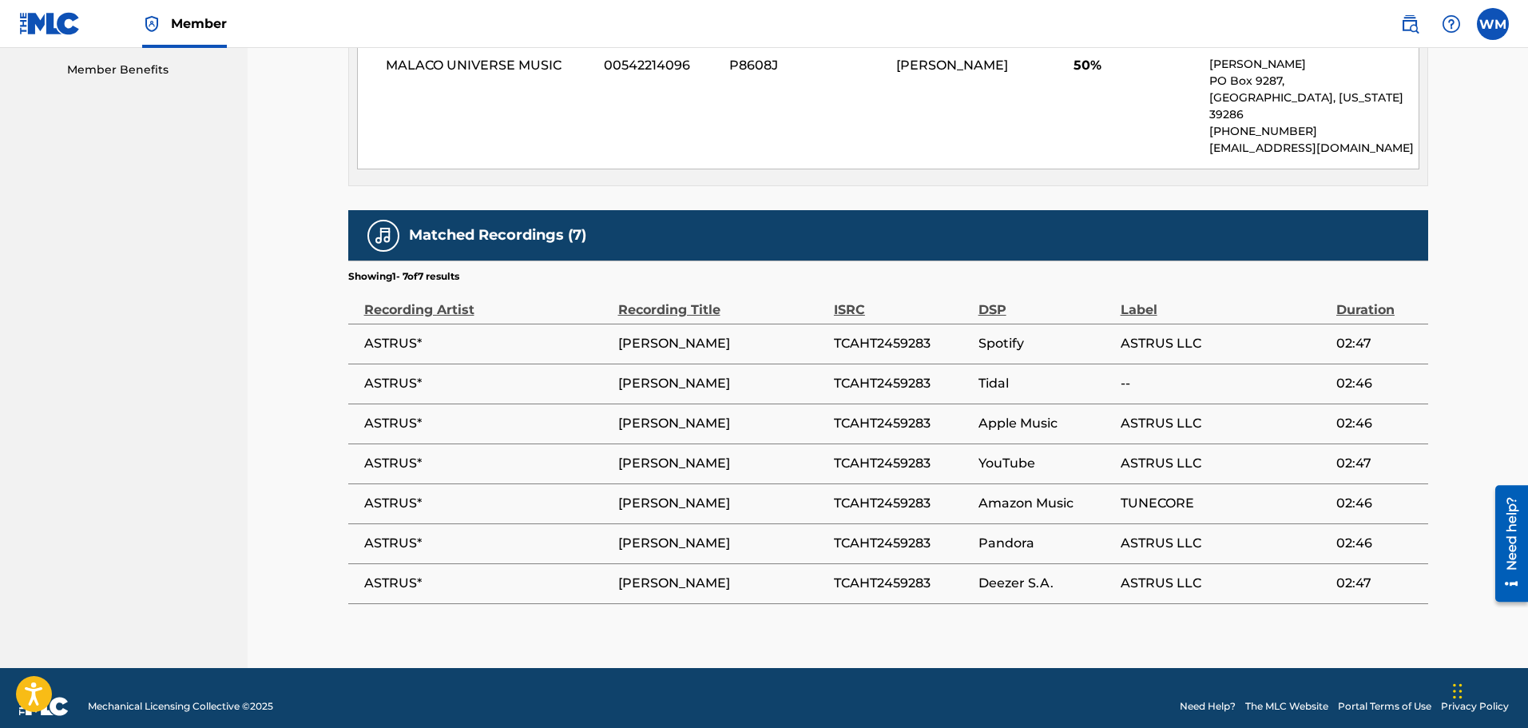
click at [873, 334] on span "TCAHT2459283" at bounding box center [902, 343] width 137 height 19
copy span "TCAHT2459283"
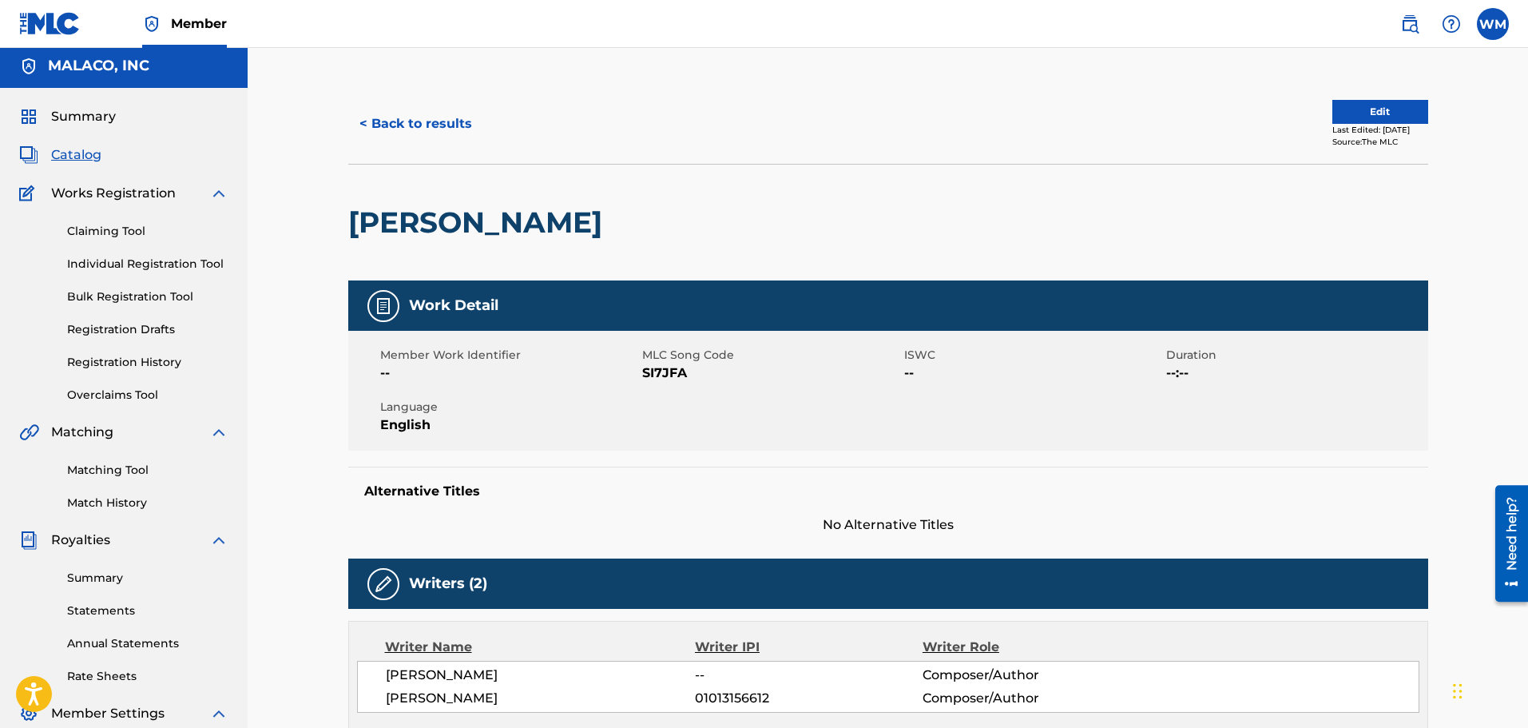
scroll to position [0, 0]
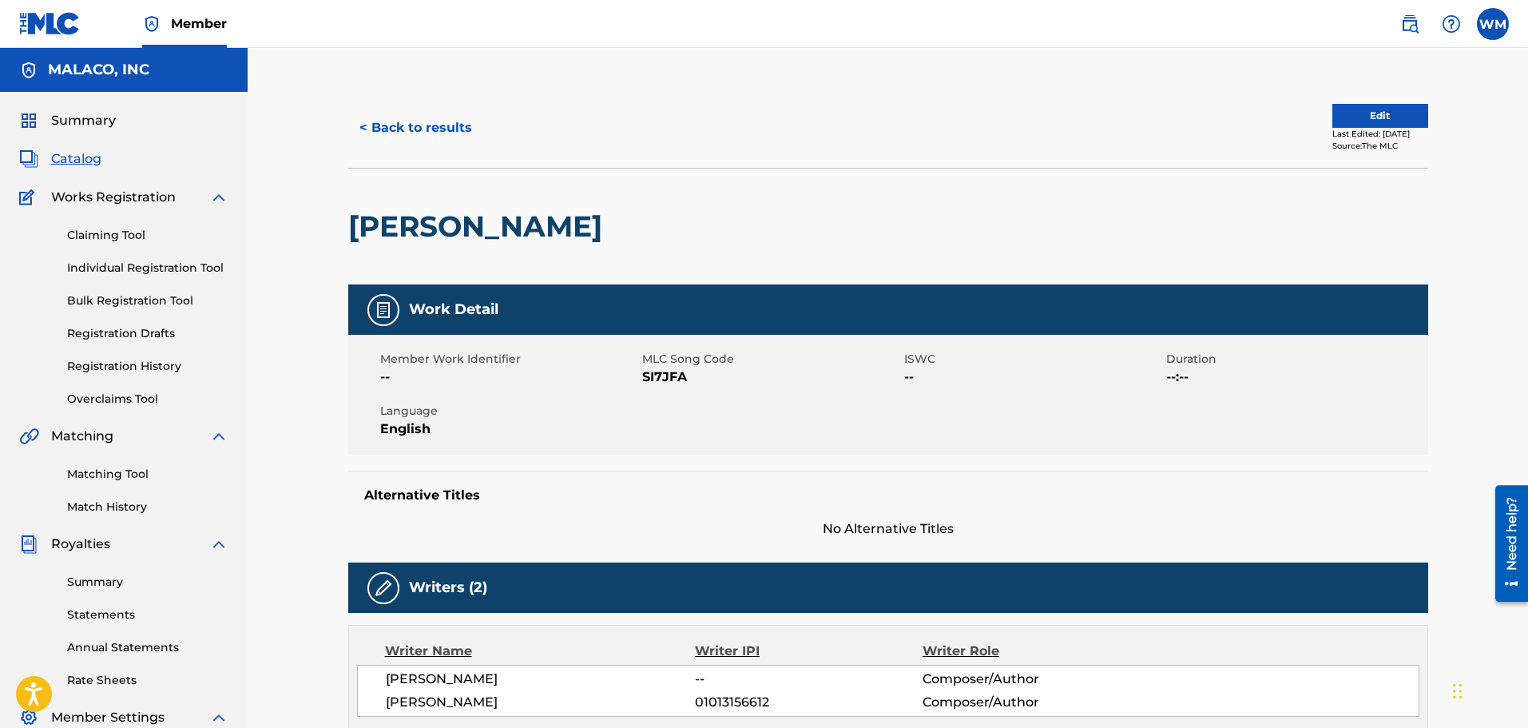
click at [422, 117] on button "< Back to results" at bounding box center [415, 128] width 135 height 40
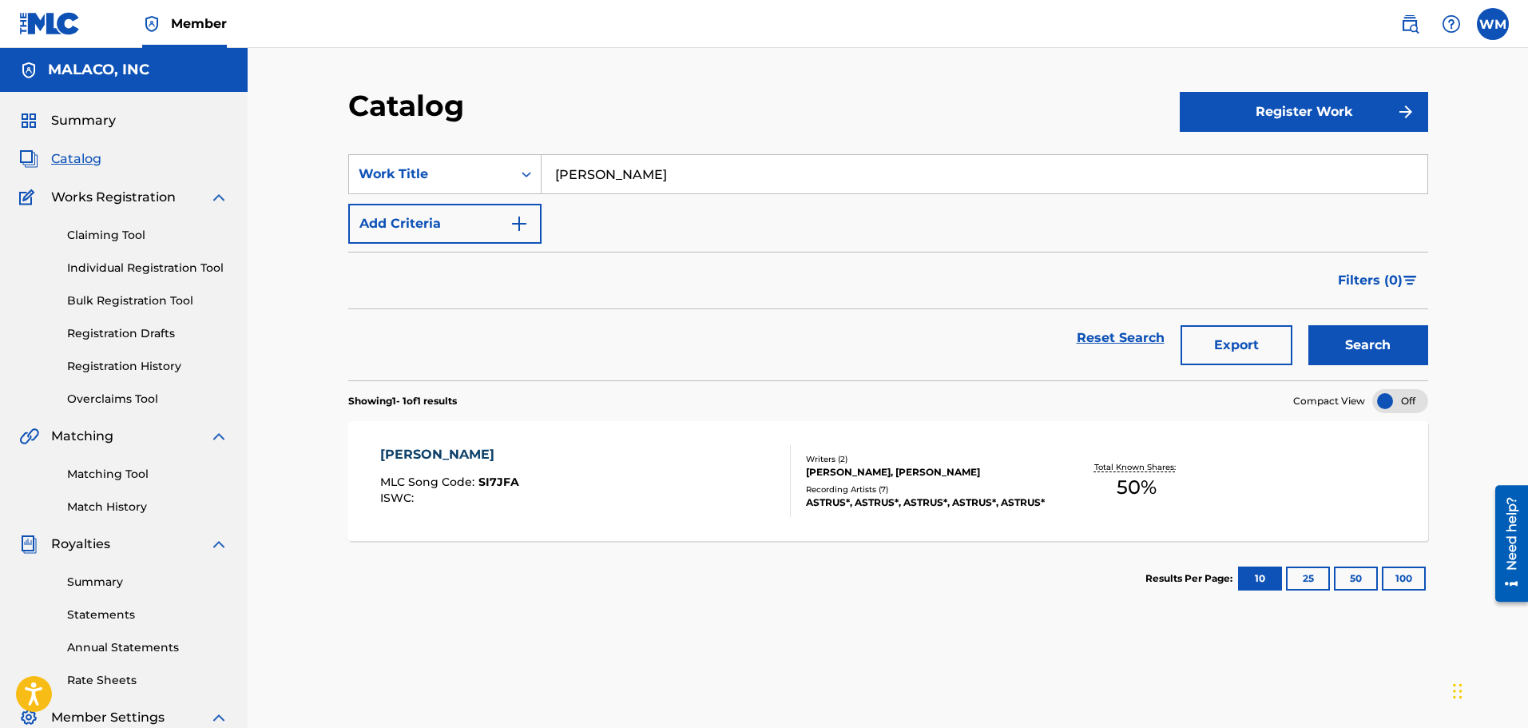
click at [645, 161] on input "[PERSON_NAME]" at bounding box center [985, 174] width 886 height 38
click at [643, 161] on input "[PERSON_NAME]" at bounding box center [985, 174] width 886 height 38
type input "3am in [GEOGRAPHIC_DATA]"
click at [1309, 325] on button "Search" at bounding box center [1369, 345] width 120 height 40
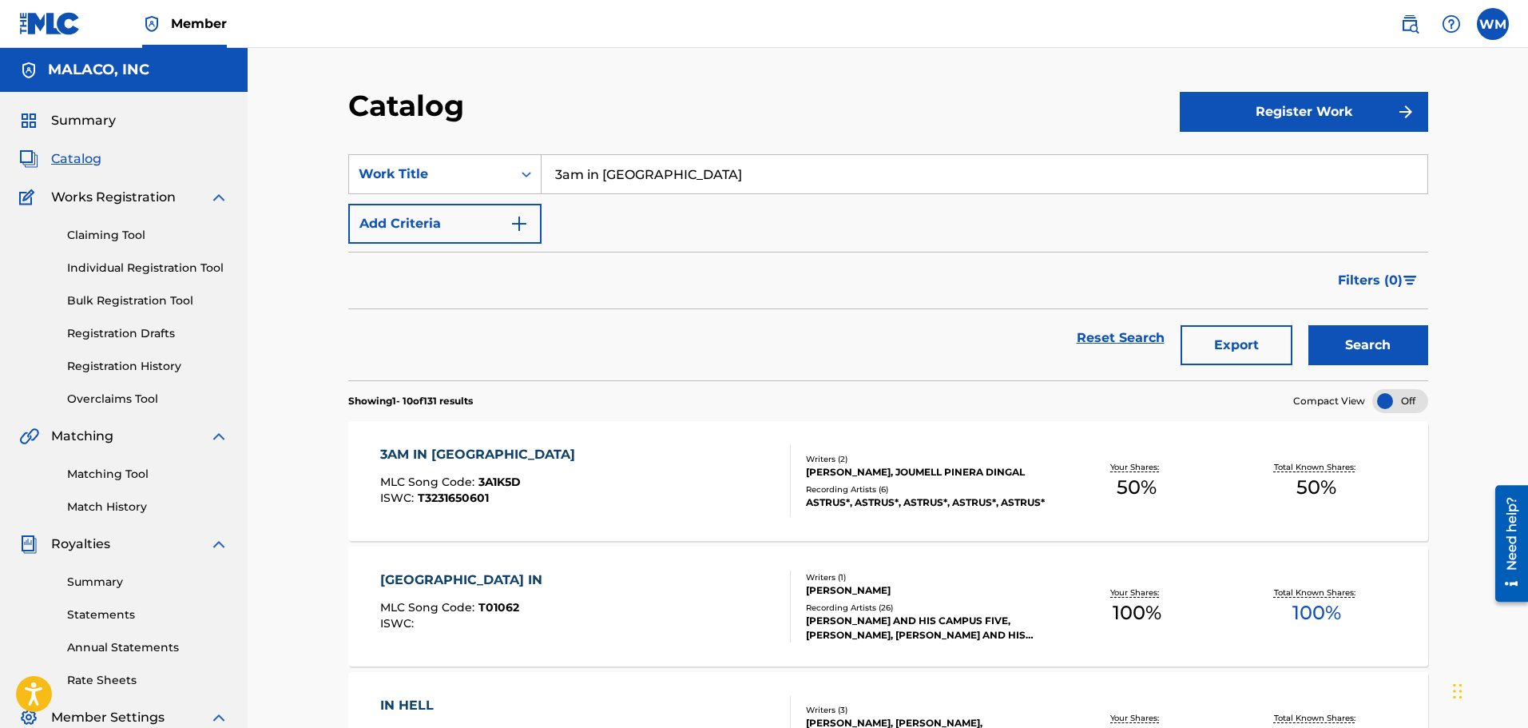
click at [534, 451] on div "3AM IN [GEOGRAPHIC_DATA] MLC Song Code : 3A1K5D ISWC : T3231650601" at bounding box center [585, 481] width 411 height 72
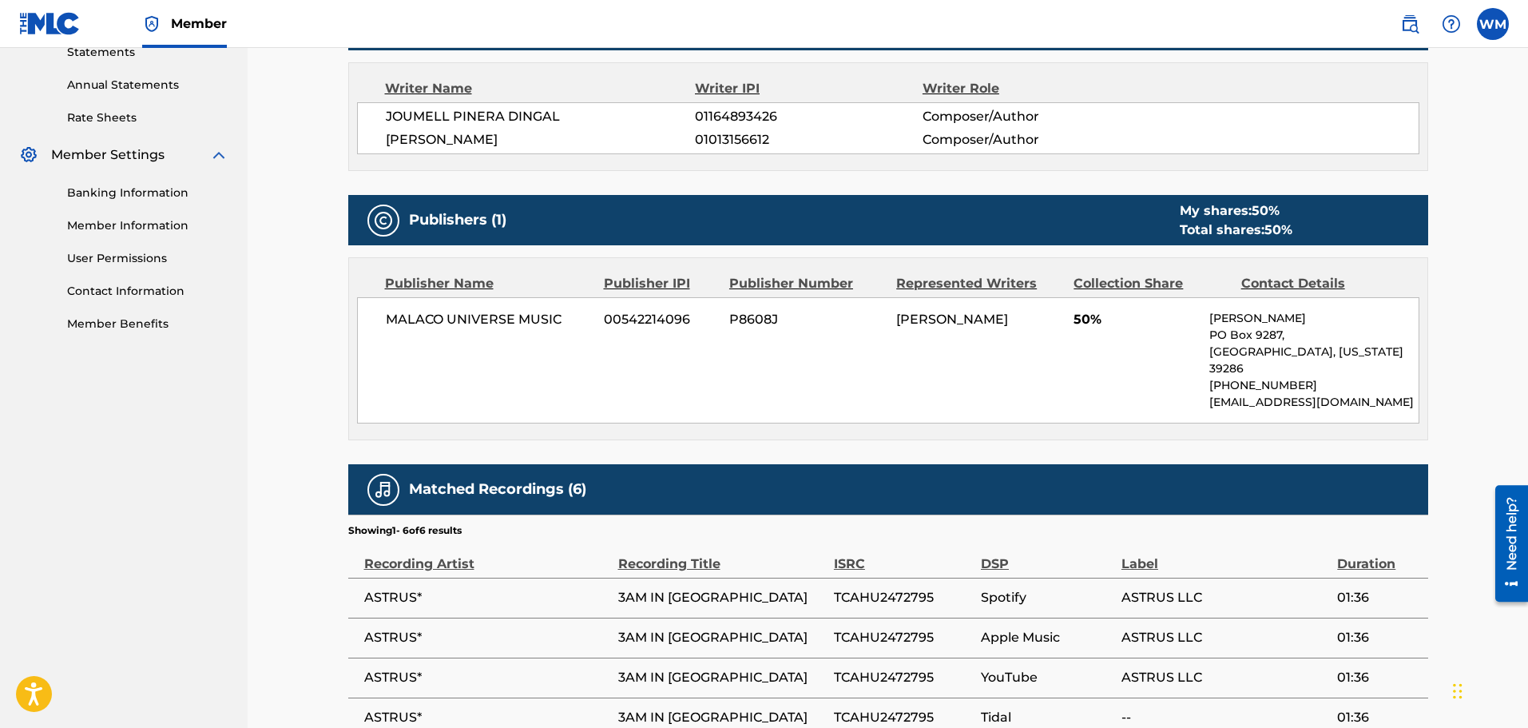
scroll to position [719, 0]
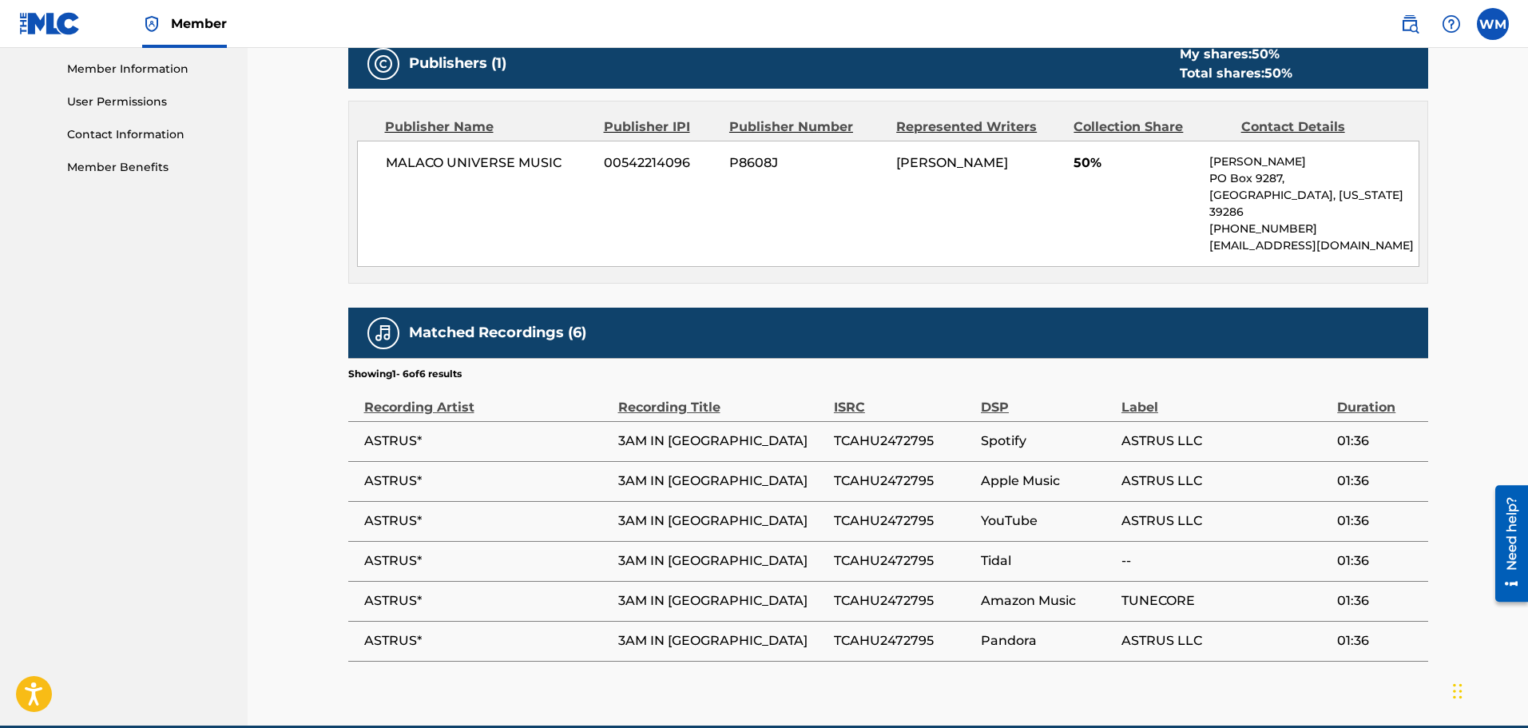
click at [877, 431] on span "TCAHU2472795" at bounding box center [903, 440] width 139 height 19
copy span "TCAHU2472795"
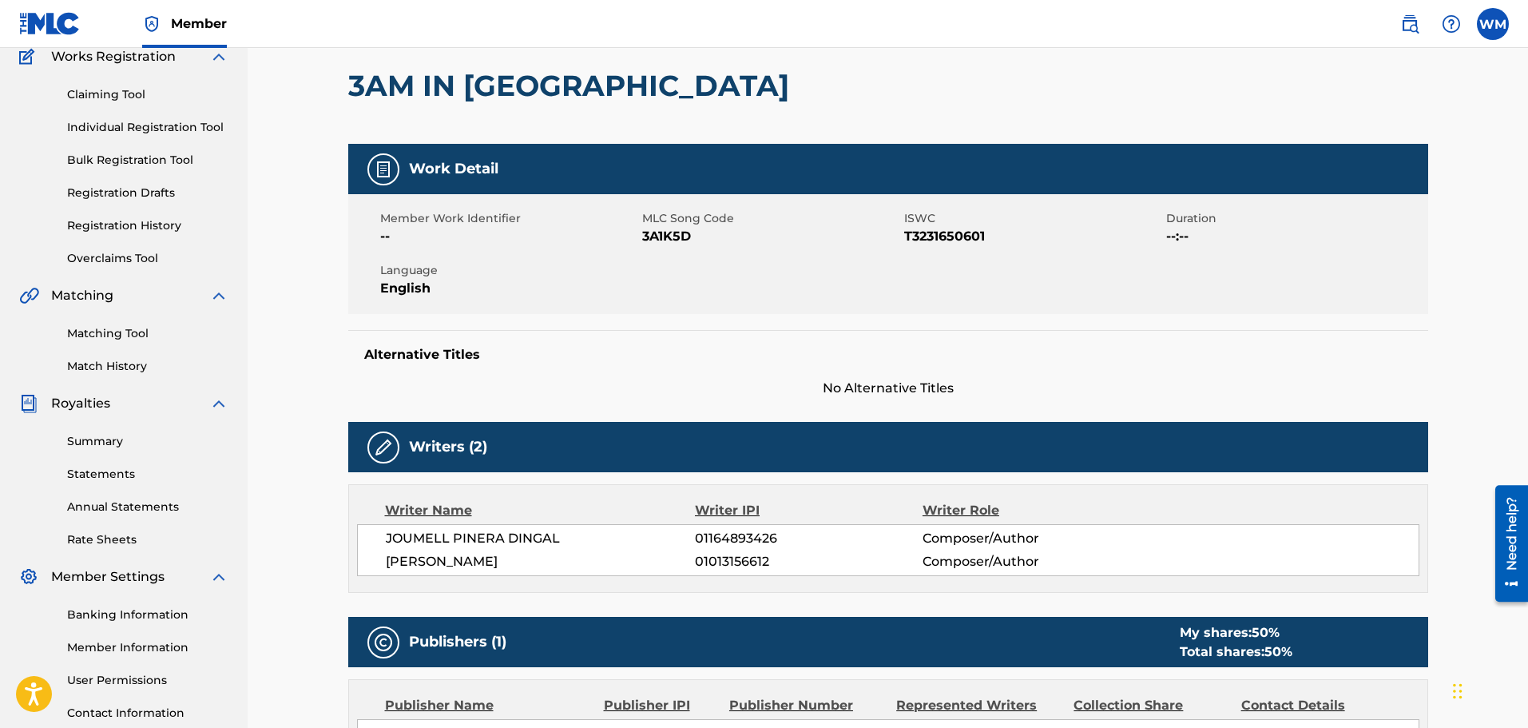
scroll to position [0, 0]
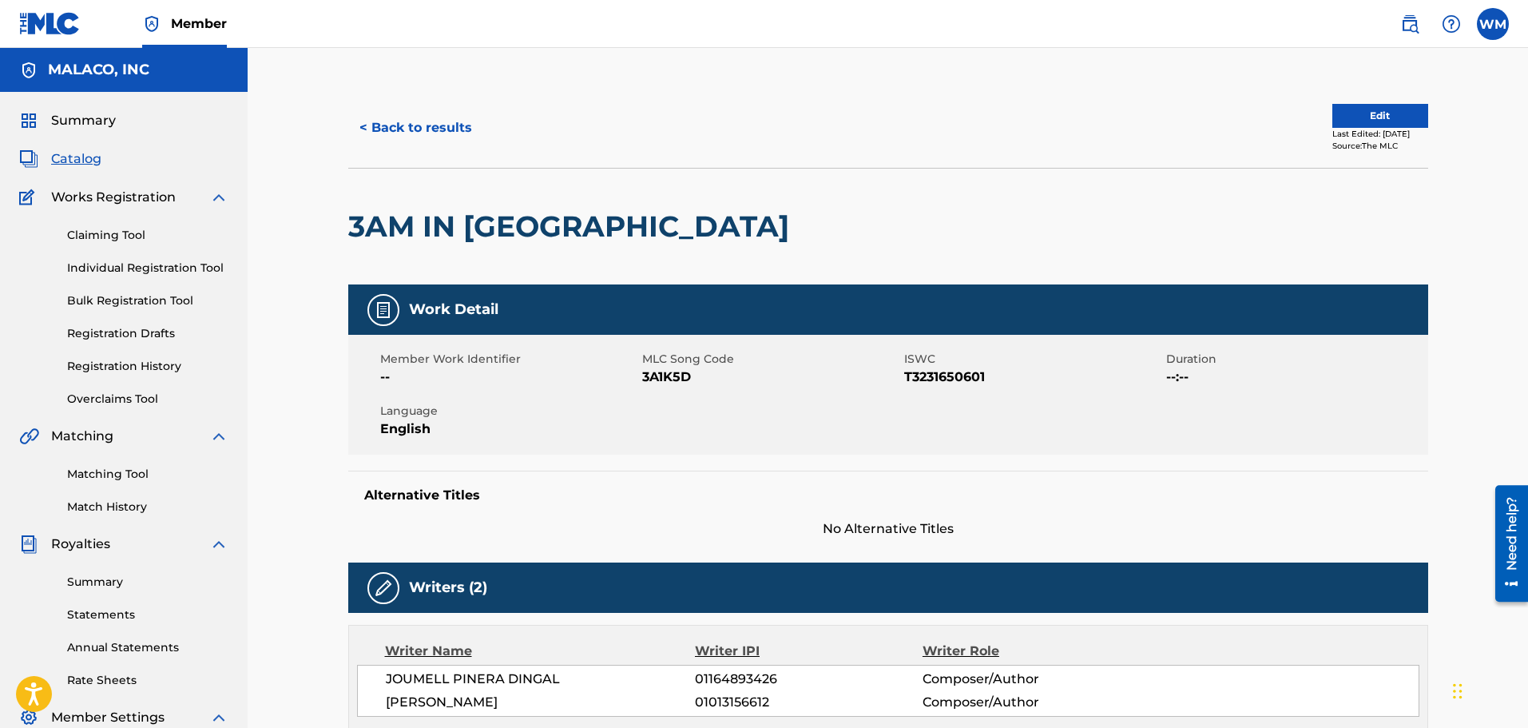
click at [931, 369] on span "T3231650601" at bounding box center [1033, 376] width 258 height 19
copy span "T3231650601"
click at [443, 128] on button "< Back to results" at bounding box center [415, 128] width 135 height 40
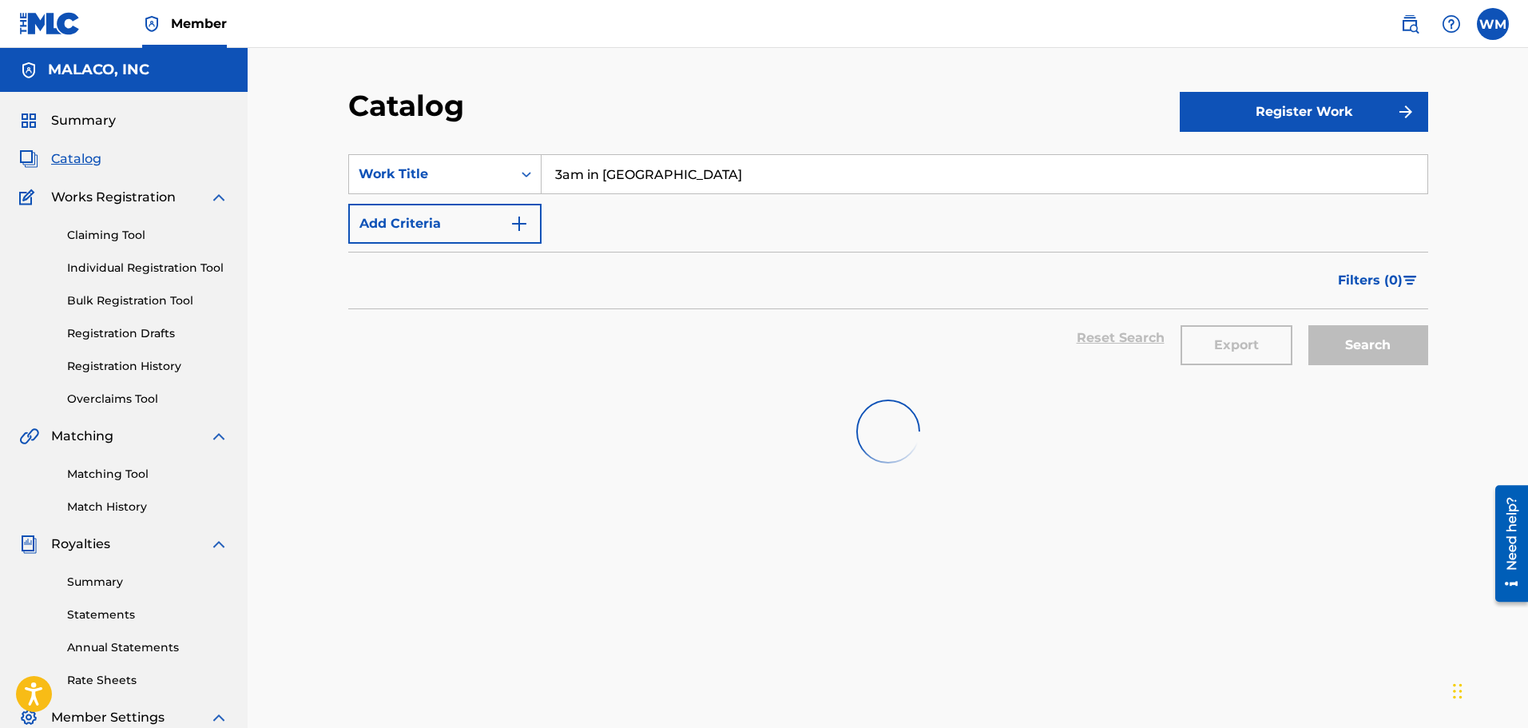
click at [664, 185] on input "3am in [GEOGRAPHIC_DATA]" at bounding box center [985, 174] width 886 height 38
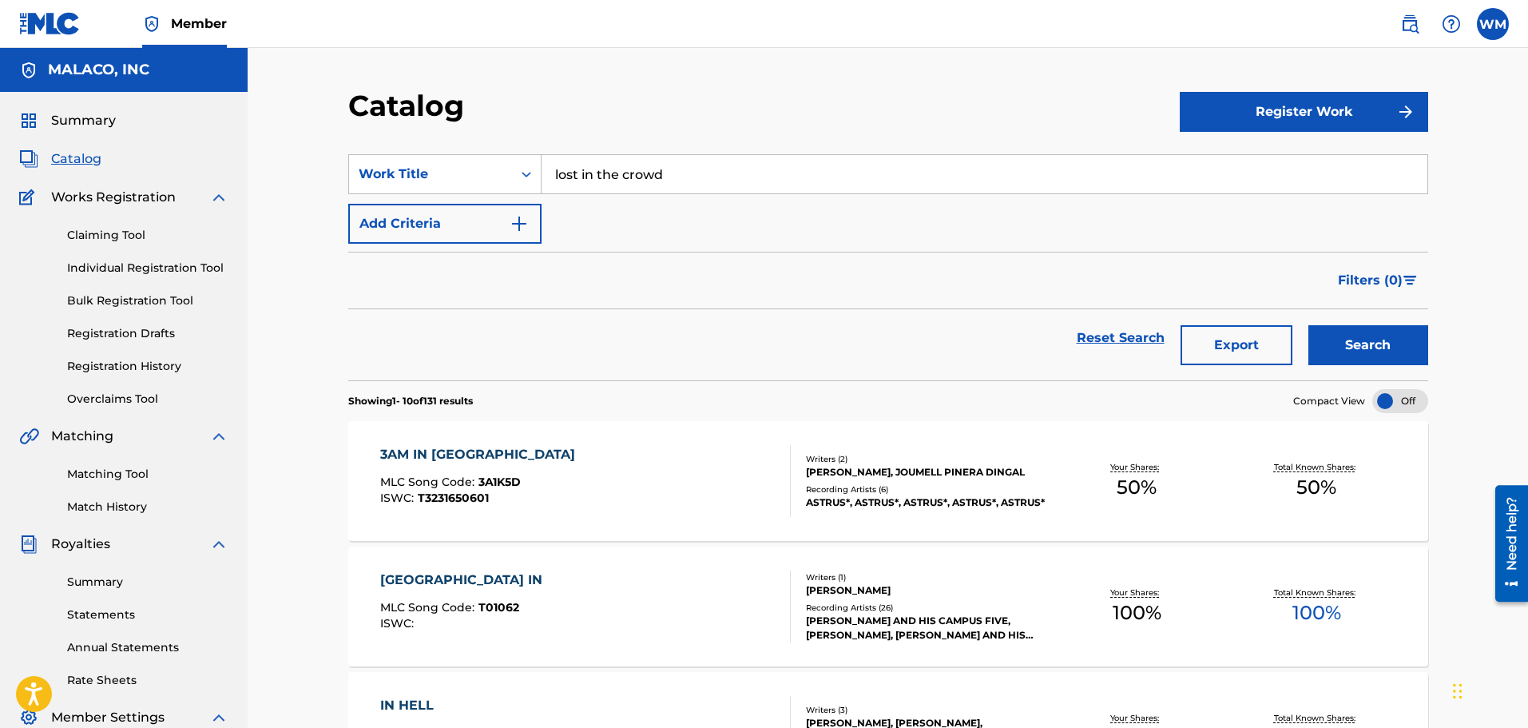
type input "lost in the crowd"
click at [1373, 318] on div "Search" at bounding box center [1365, 338] width 128 height 58
click at [1380, 340] on button "Search" at bounding box center [1369, 345] width 120 height 40
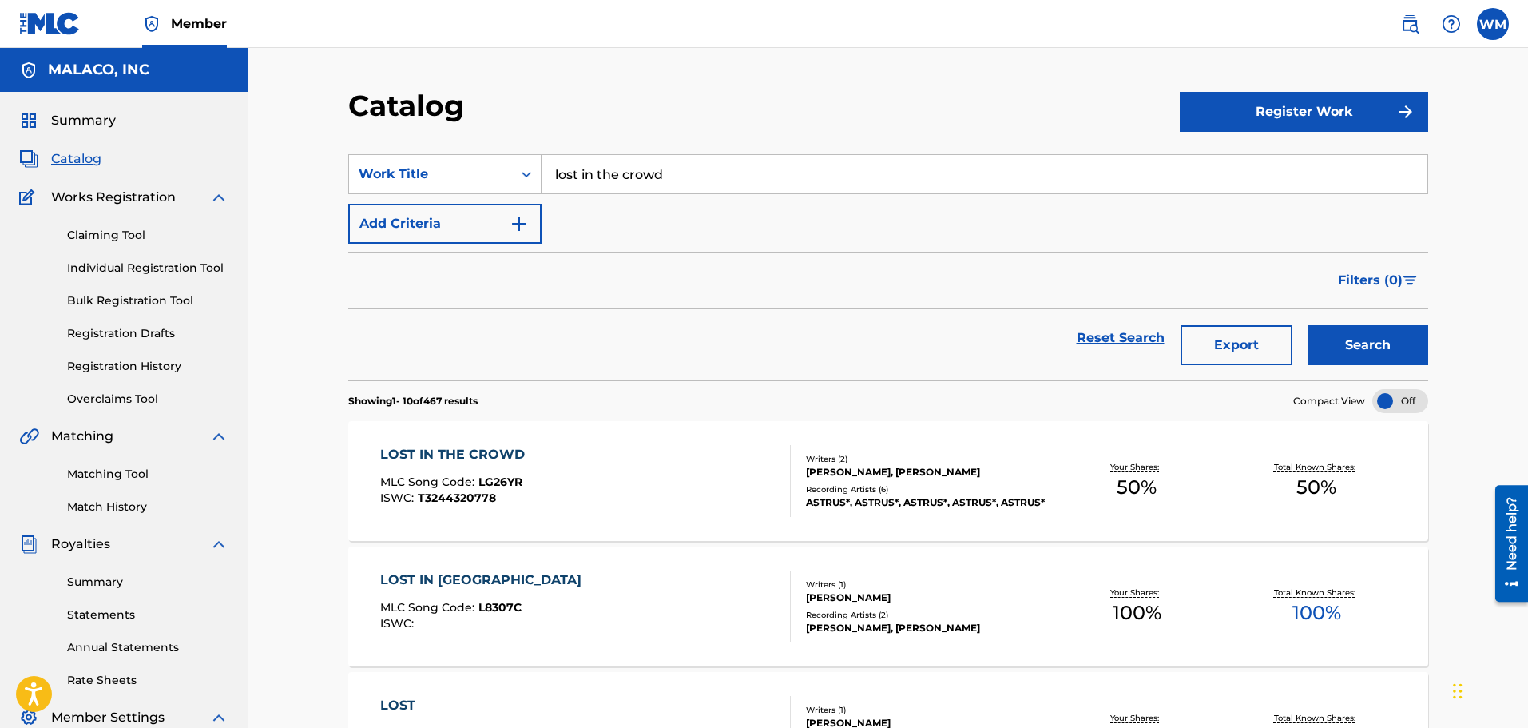
click at [531, 479] on div "LOST IN THE CROWD MLC Song Code : LG26YR ISWC : T3244320778" at bounding box center [585, 481] width 411 height 72
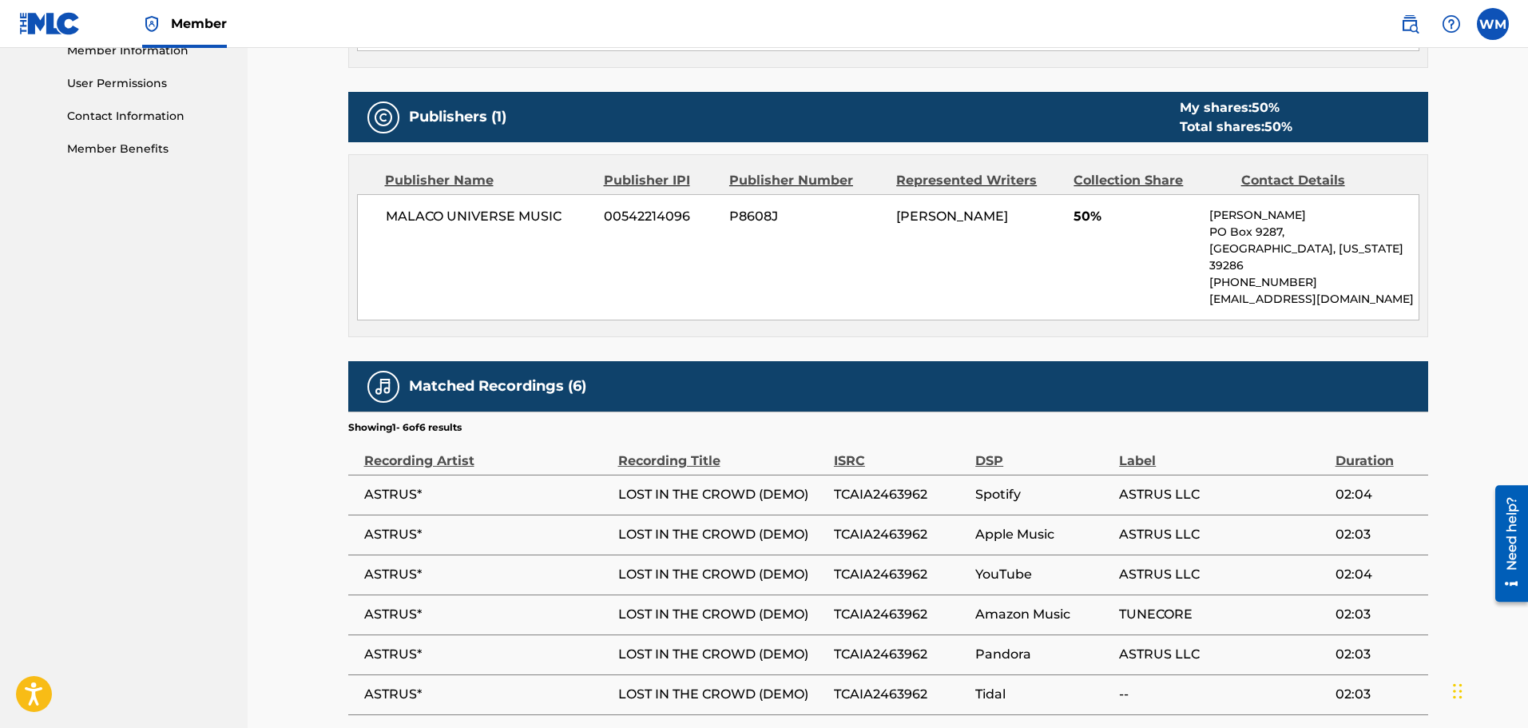
scroll to position [799, 0]
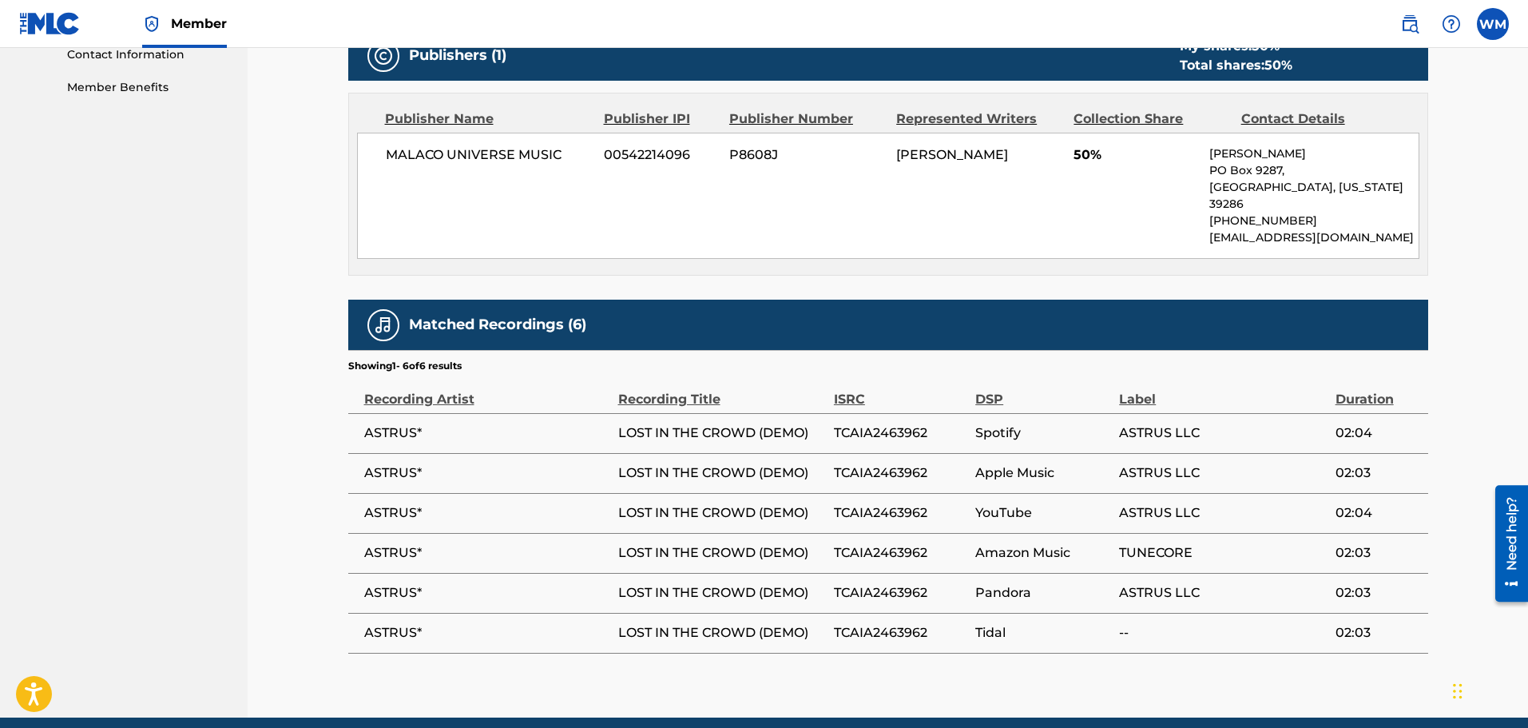
click at [901, 547] on span "TCAIA2463962" at bounding box center [900, 552] width 133 height 19
copy span "TCAIA2463962"
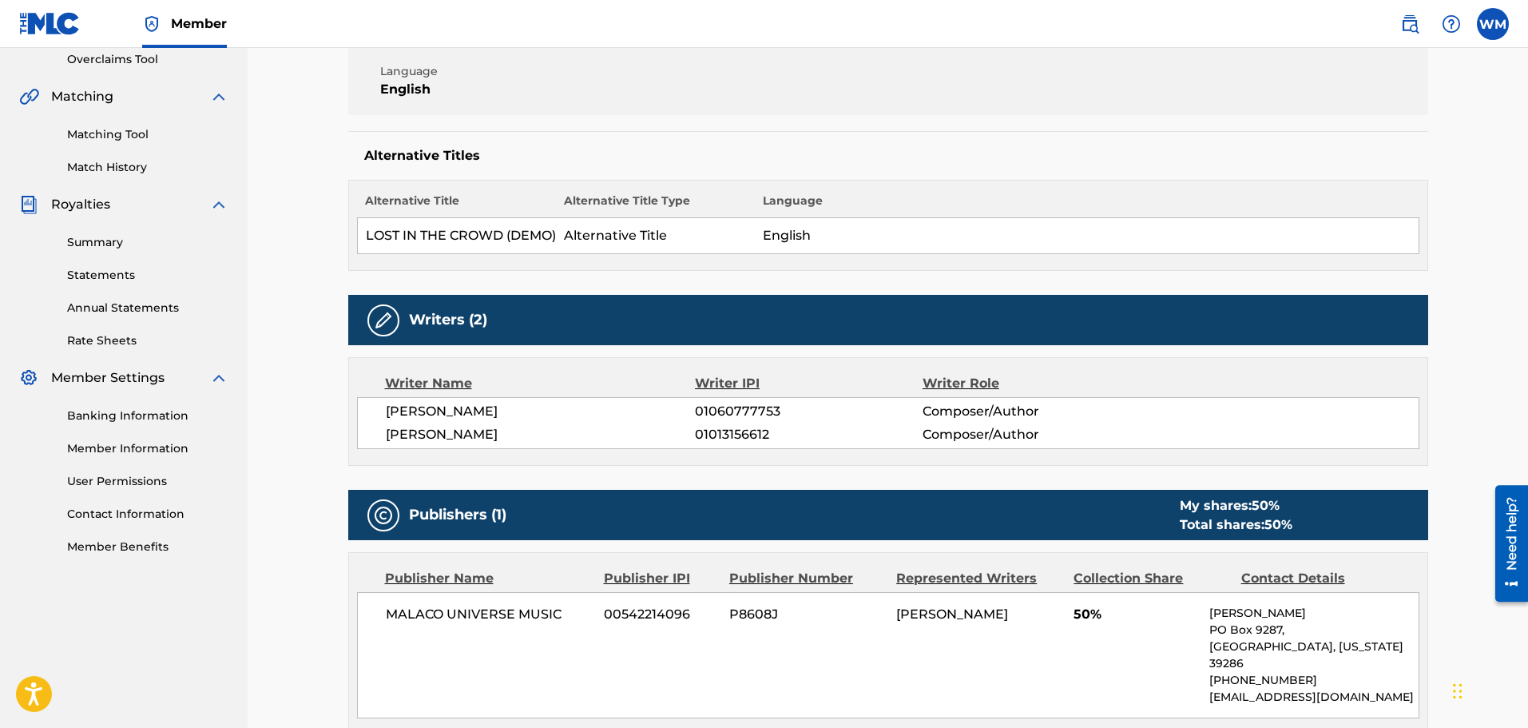
scroll to position [240, 0]
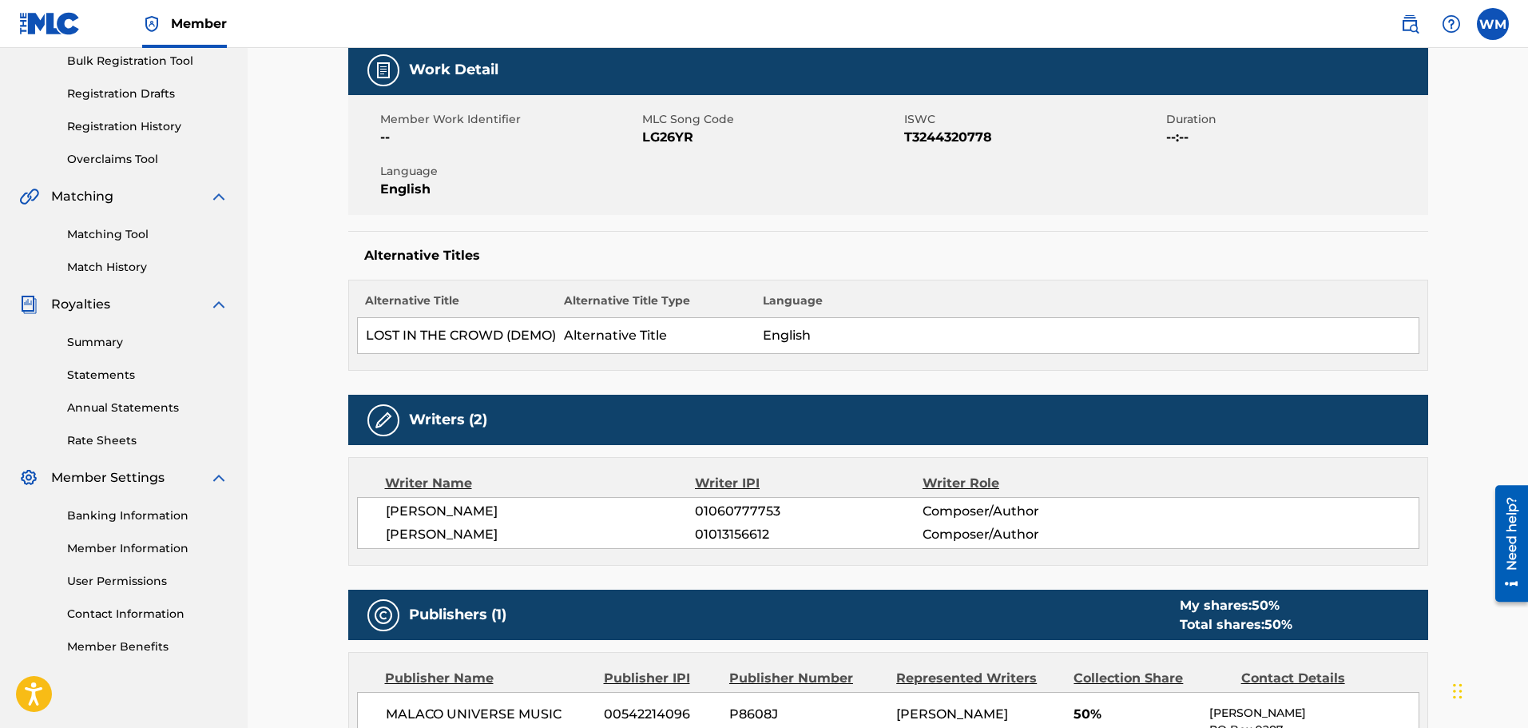
click at [952, 139] on span "T3244320778" at bounding box center [1033, 137] width 258 height 19
copy span "T3244320778"
